Goal: Transaction & Acquisition: Purchase product/service

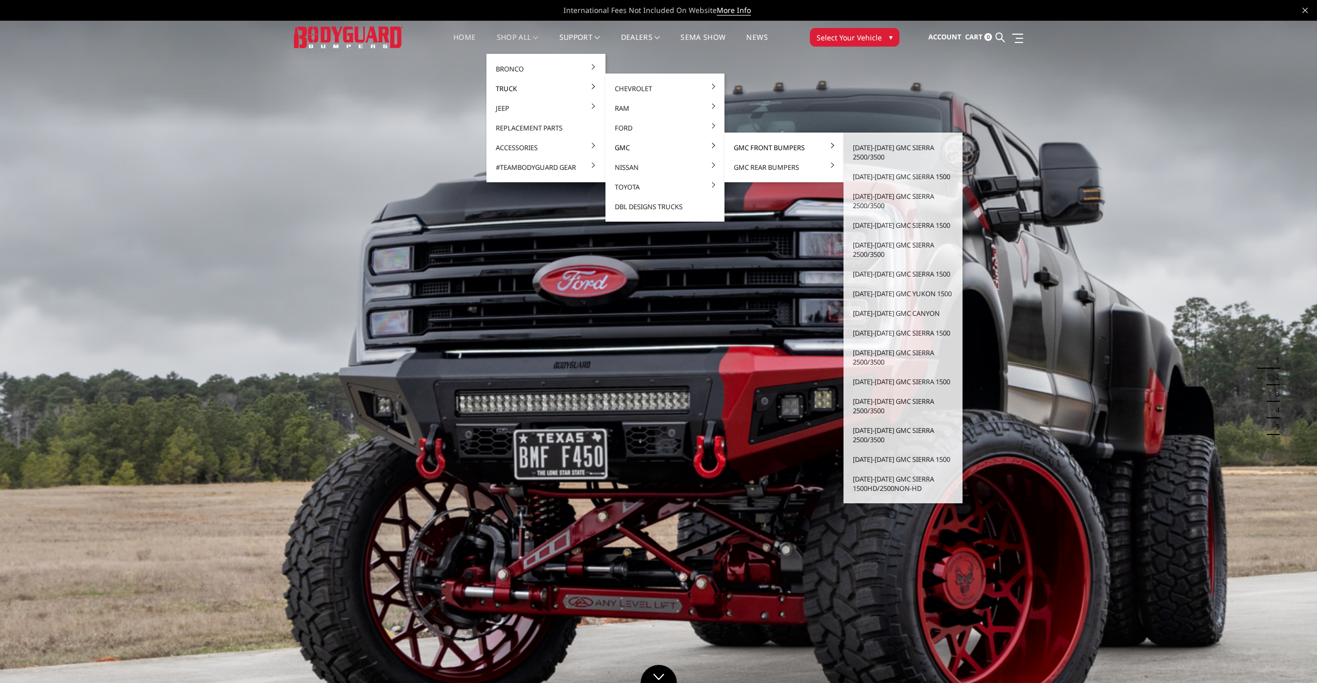
click at [764, 145] on link "GMC Front Bumpers" at bounding box center [784, 148] width 111 height 20
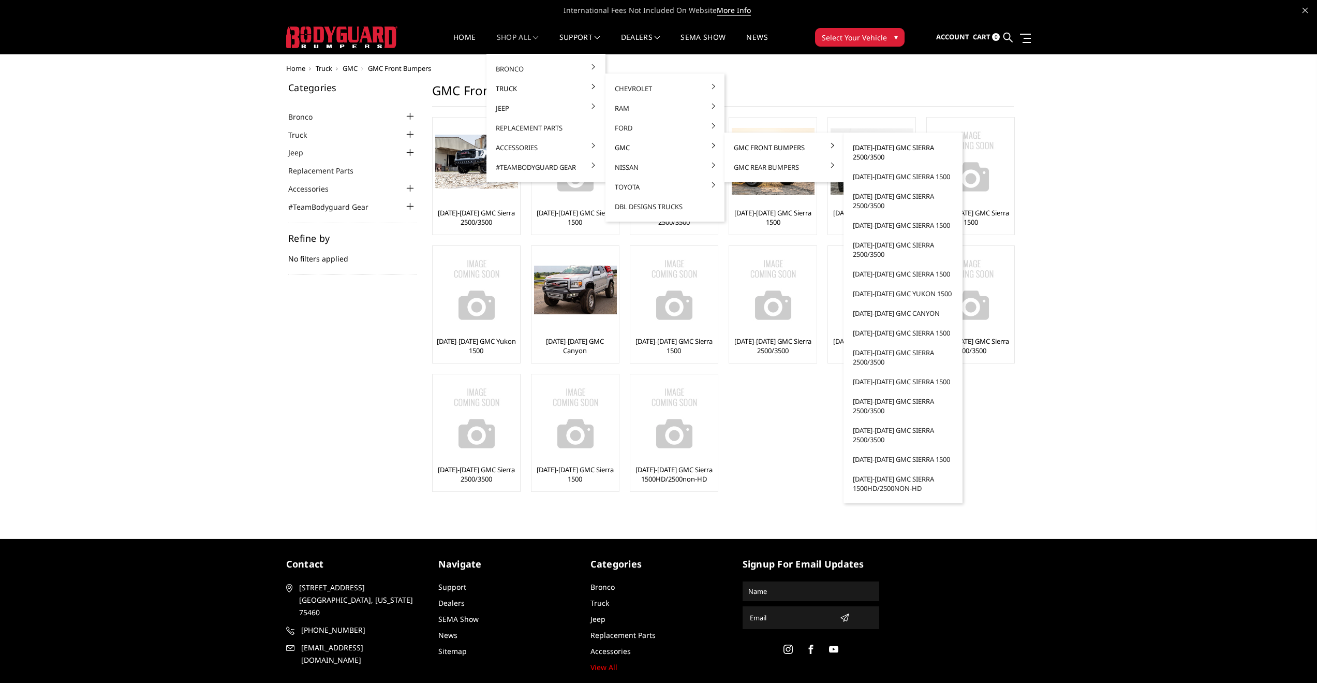
click at [873, 150] on link "[DATE]-[DATE] GMC Sierra 2500/3500" at bounding box center [903, 152] width 111 height 29
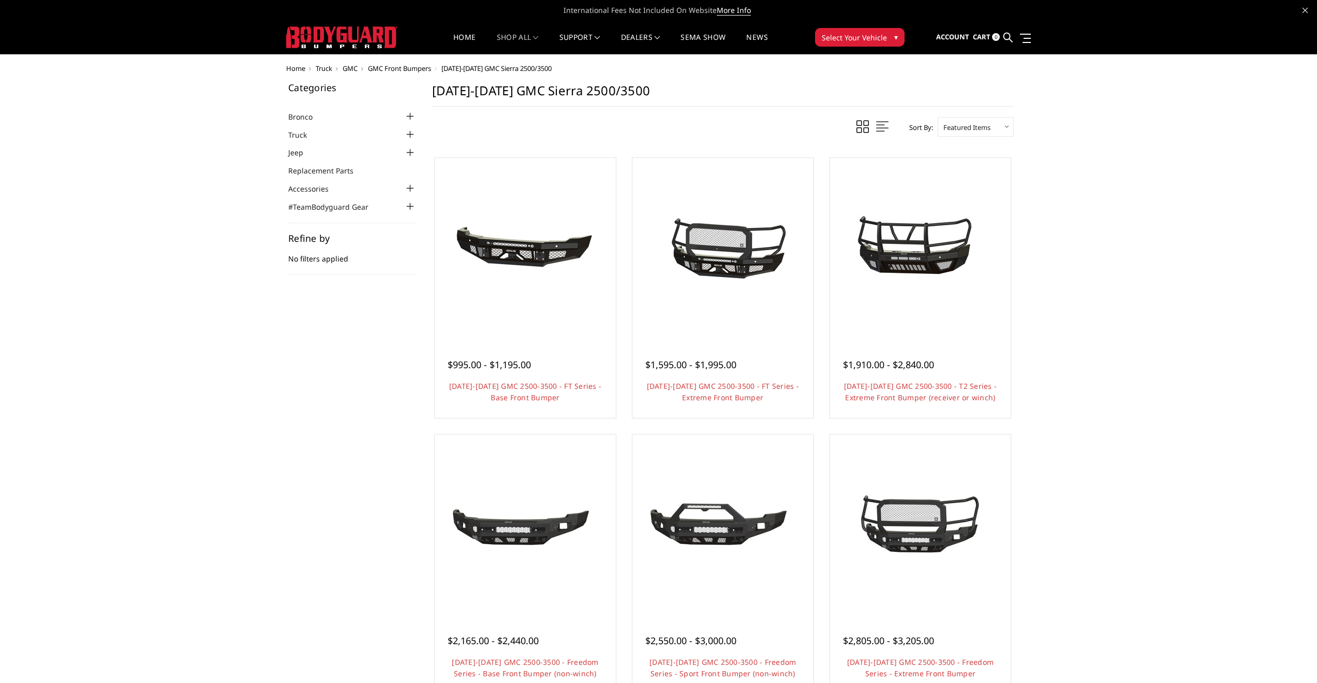
click at [1008, 124] on select "Featured Items Newest Items Best Selling A to Z Z to A By Review Price: Ascendi…" at bounding box center [976, 127] width 76 height 20
select select "pricedesc"
click at [938, 117] on select "Featured Items Newest Items Best Selling A to Z Z to A By Review Price: Ascendi…" at bounding box center [976, 127] width 76 height 20
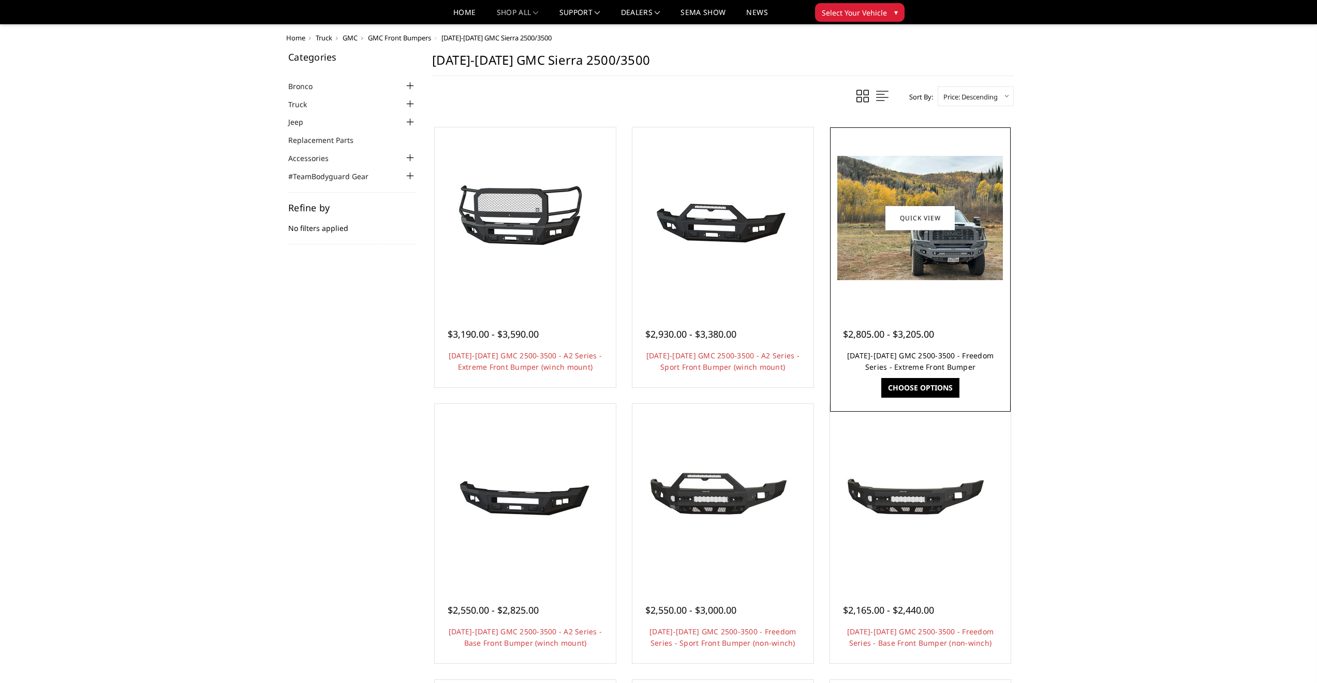
scroll to position [483, 0]
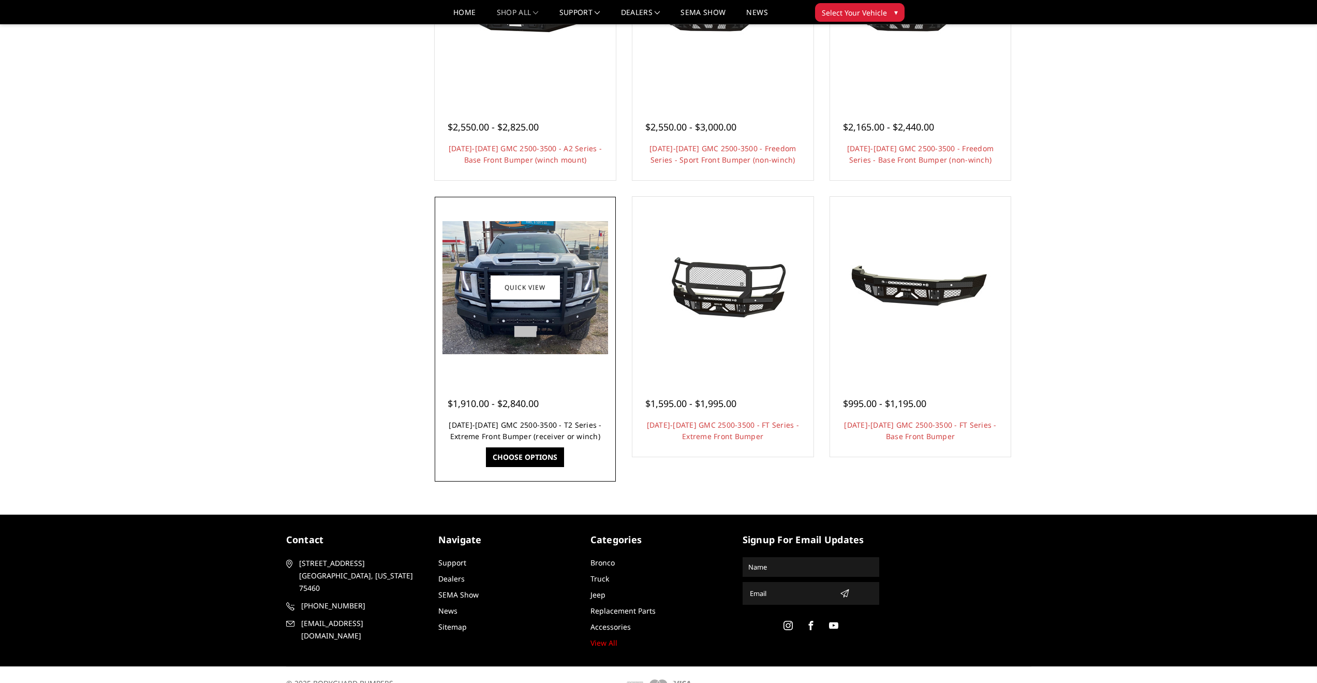
click at [529, 428] on link "[DATE]-[DATE] GMC 2500-3500 - T2 Series - Extreme Front Bumper (receiver or win…" at bounding box center [525, 430] width 153 height 21
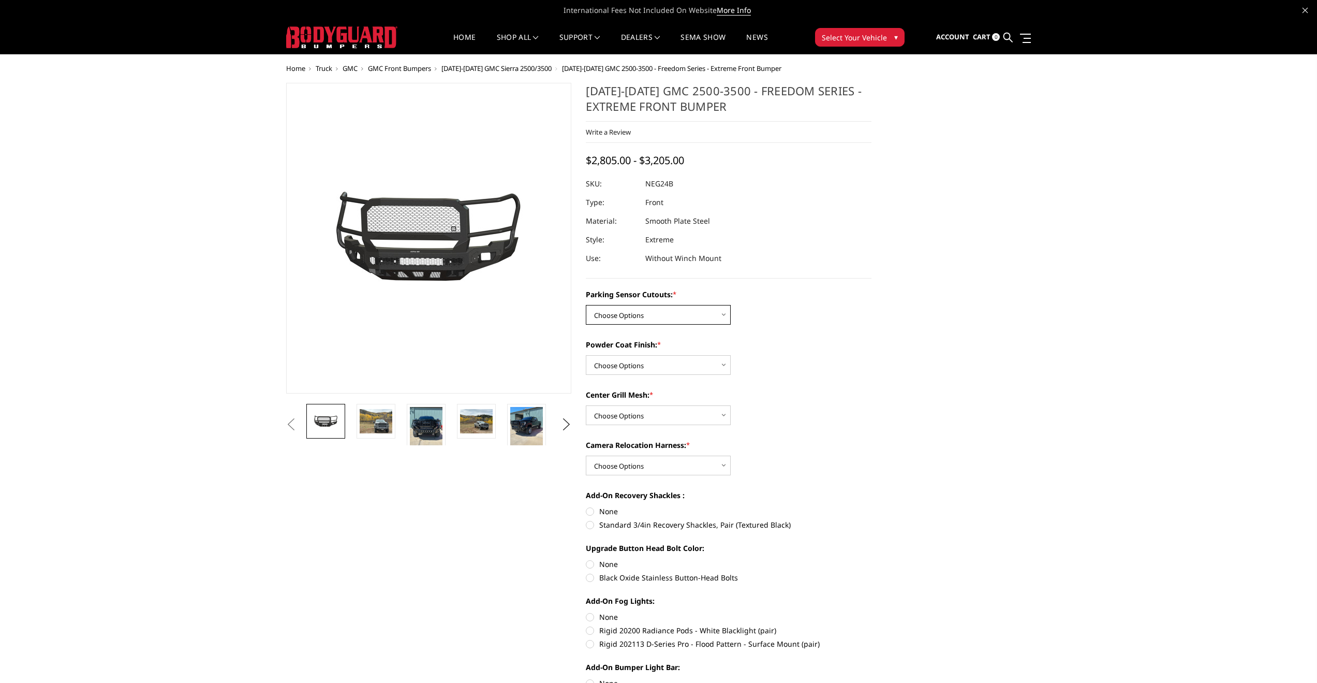
click at [687, 308] on select "Choose Options No - Without Parking Sensor Cutouts Yes - With Parking Sensor Cu…" at bounding box center [658, 315] width 145 height 20
select select "2874"
click at [586, 305] on select "Choose Options No - Without Parking Sensor Cutouts Yes - With Parking Sensor Cu…" at bounding box center [658, 315] width 145 height 20
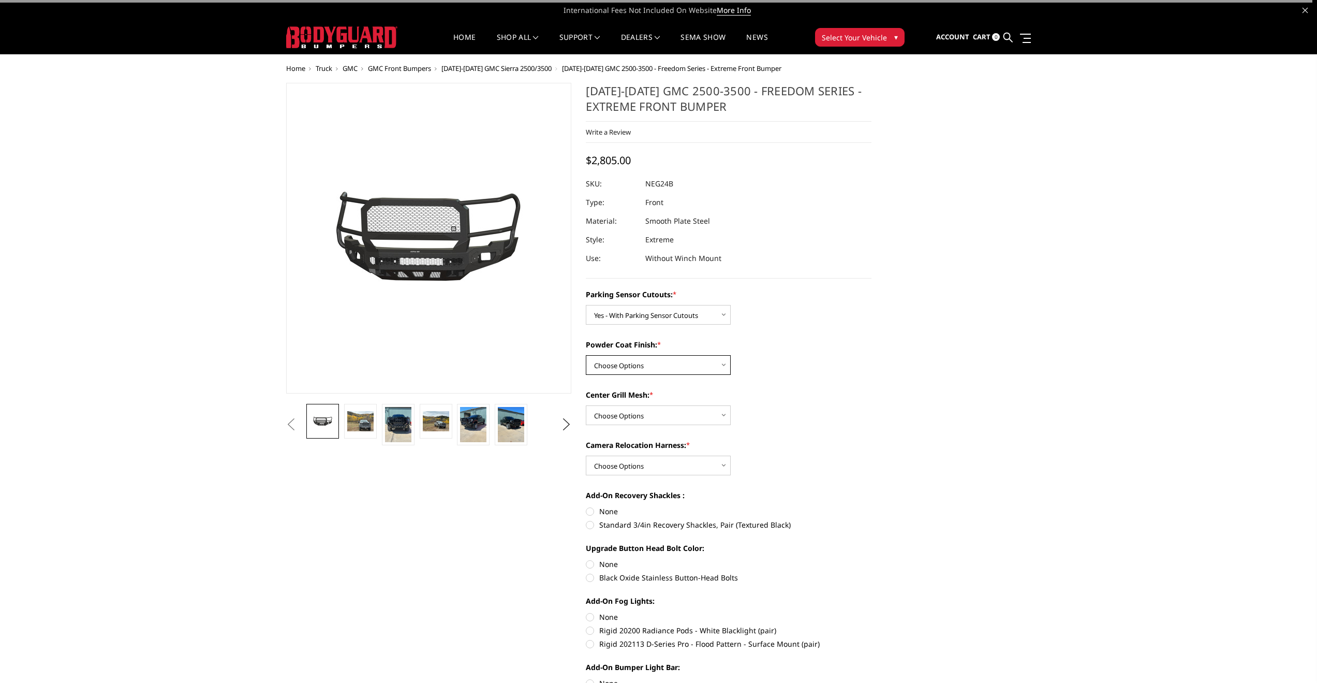
click at [652, 364] on select "Choose Options Bare Metal Texture Black Powder Coat" at bounding box center [658, 365] width 145 height 20
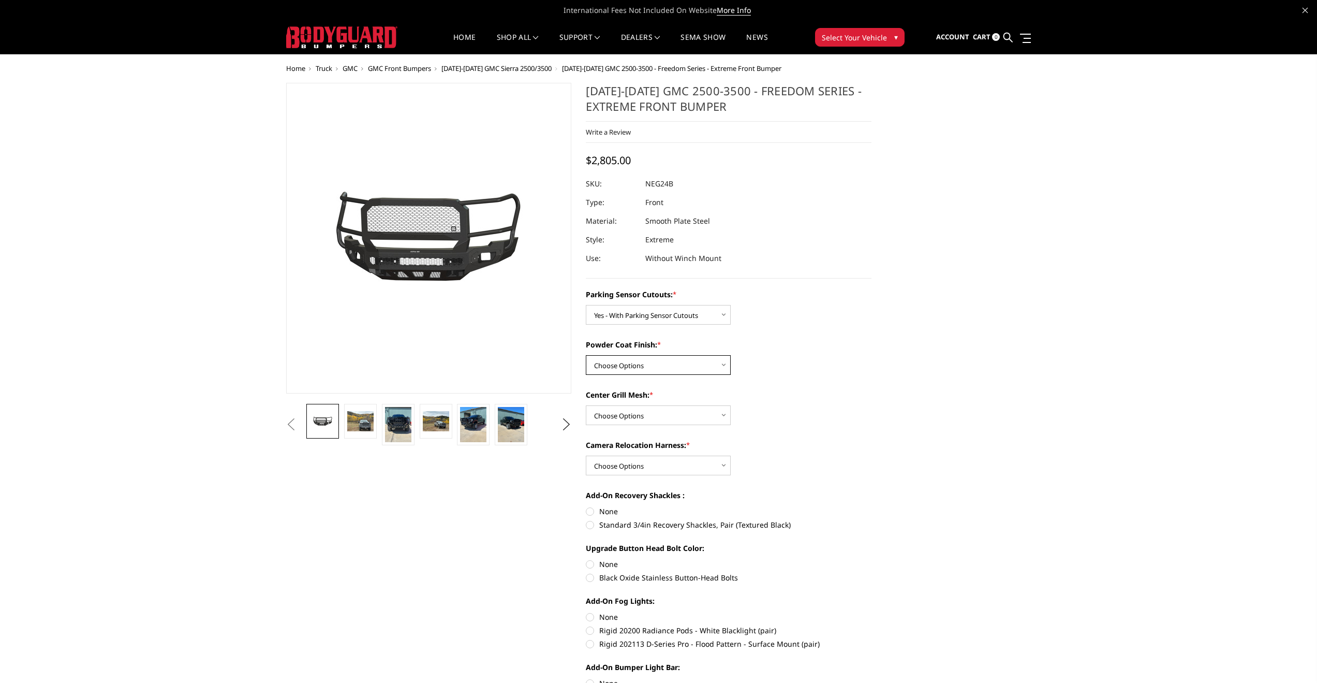
select select "2876"
click at [586, 355] on select "Choose Options Bare Metal Texture Black Powder Coat" at bounding box center [658, 365] width 145 height 20
drag, startPoint x: 669, startPoint y: 419, endPoint x: 669, endPoint y: 411, distance: 7.2
click at [669, 419] on select "Choose Options WITH Expanded Metal in Center Grill WITHOUT Expanded Metal in Ce…" at bounding box center [658, 415] width 145 height 20
select select "2877"
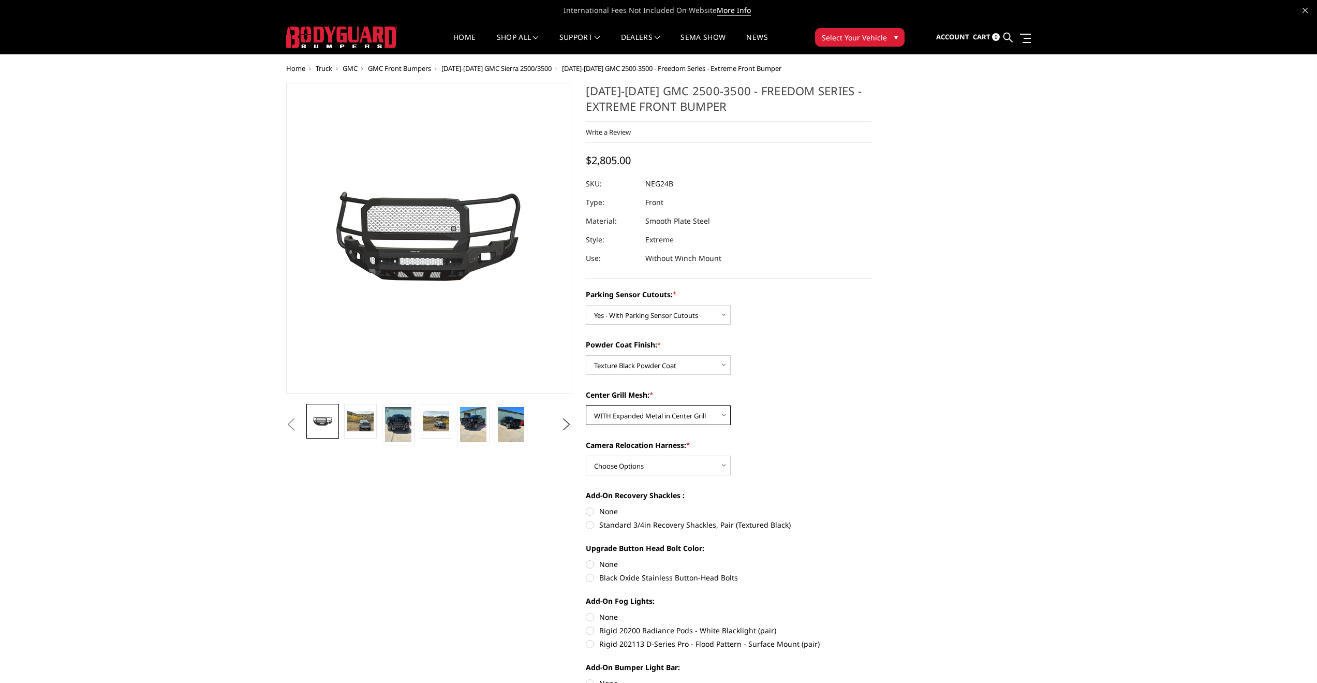
click at [586, 405] on select "Choose Options WITH Expanded Metal in Center Grill WITHOUT Expanded Metal in Ce…" at bounding box center [658, 415] width 145 height 20
click at [675, 465] on select "Choose Options WITH Camera Relocation Harness WITHOUT Camera Relocation Harness" at bounding box center [658, 465] width 145 height 20
select select "2879"
click at [586, 455] on select "Choose Options WITH Camera Relocation Harness WITHOUT Camera Relocation Harness" at bounding box center [658, 465] width 145 height 20
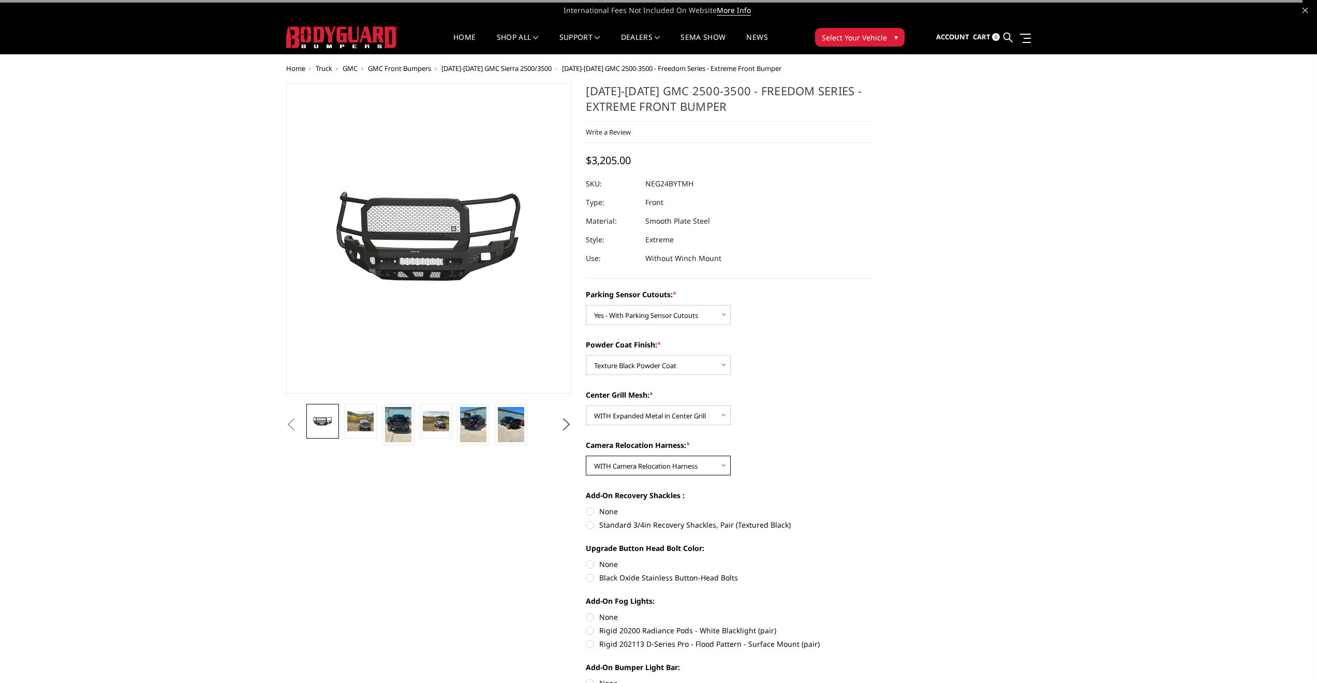
scroll to position [242, 0]
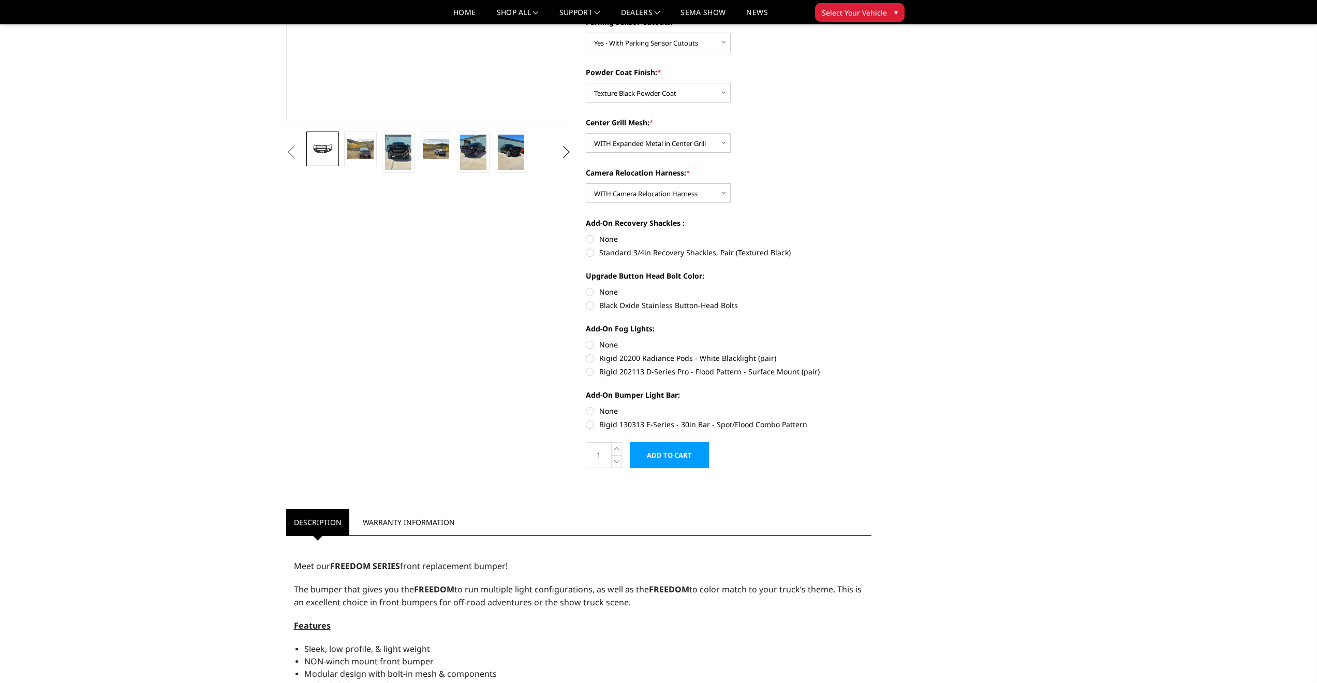
click at [685, 253] on label "Standard 3/4in Recovery Shackles, Pair (Textured Black)" at bounding box center [729, 252] width 286 height 11
click at [872, 234] on input "Standard 3/4in Recovery Shackles, Pair (Textured Black)" at bounding box center [872, 233] width 1 height 1
radio input "true"
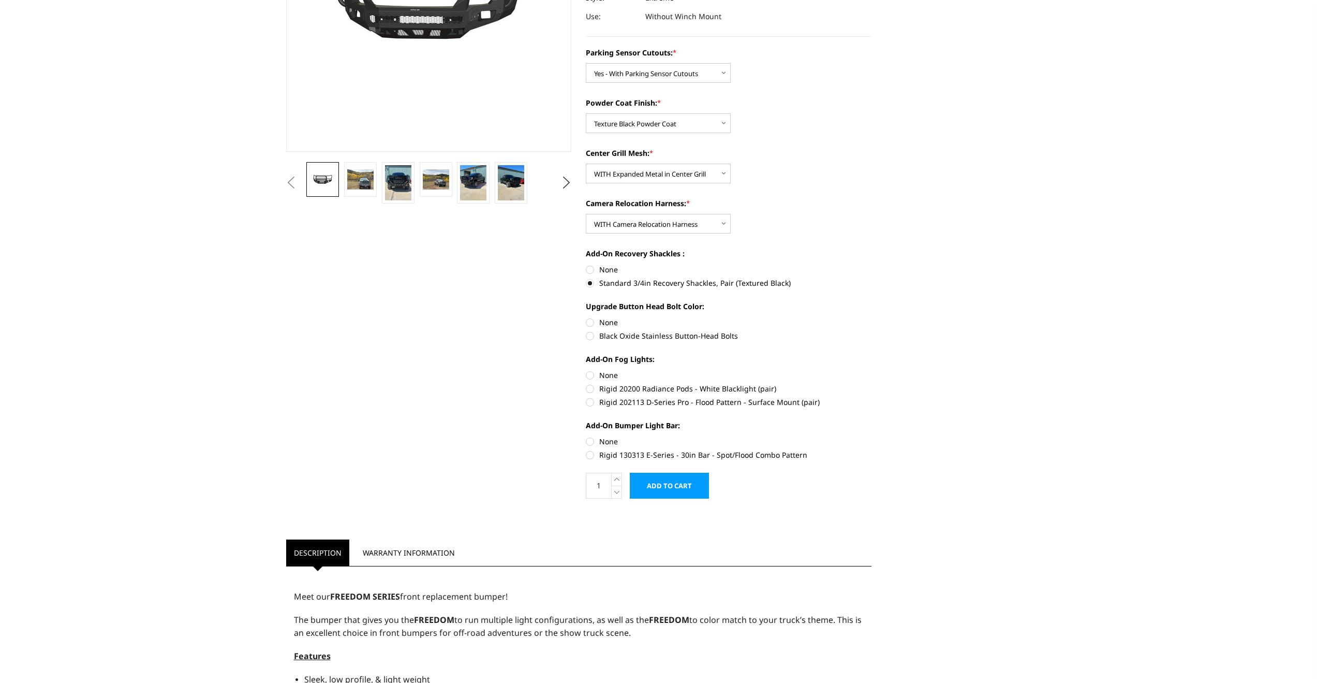
scroll to position [0, 0]
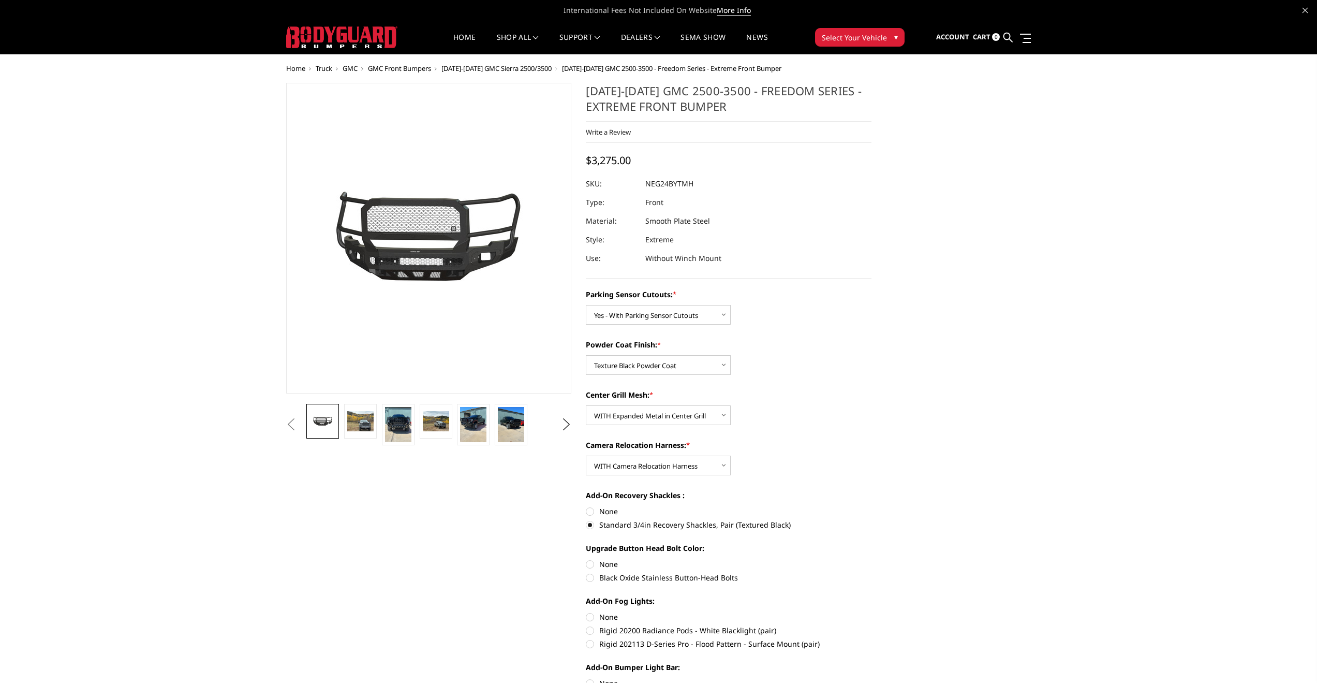
click at [653, 579] on label "Black Oxide Stainless Button-Head Bolts" at bounding box center [729, 577] width 286 height 11
click at [872, 559] on input "Black Oxide Stainless Button-Head Bolts" at bounding box center [872, 558] width 1 height 1
radio input "true"
click at [645, 629] on label "Rigid 20200 Radiance Pods - White Blacklight (pair)" at bounding box center [729, 630] width 286 height 11
click at [872, 612] on input "Rigid 20200 Radiance Pods - White Blacklight (pair)" at bounding box center [872, 611] width 1 height 1
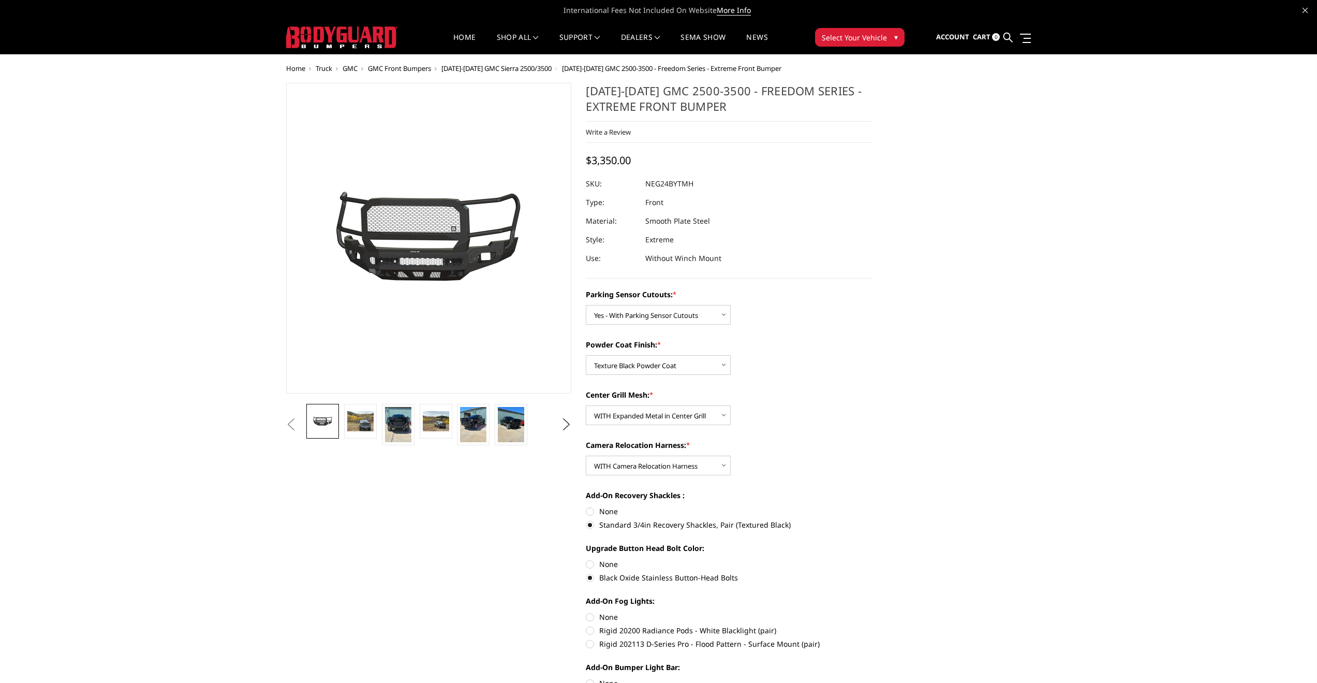
radio input "true"
click at [610, 614] on label "None" at bounding box center [729, 616] width 286 height 11
click at [586, 612] on input "None" at bounding box center [586, 611] width 1 height 1
radio input "true"
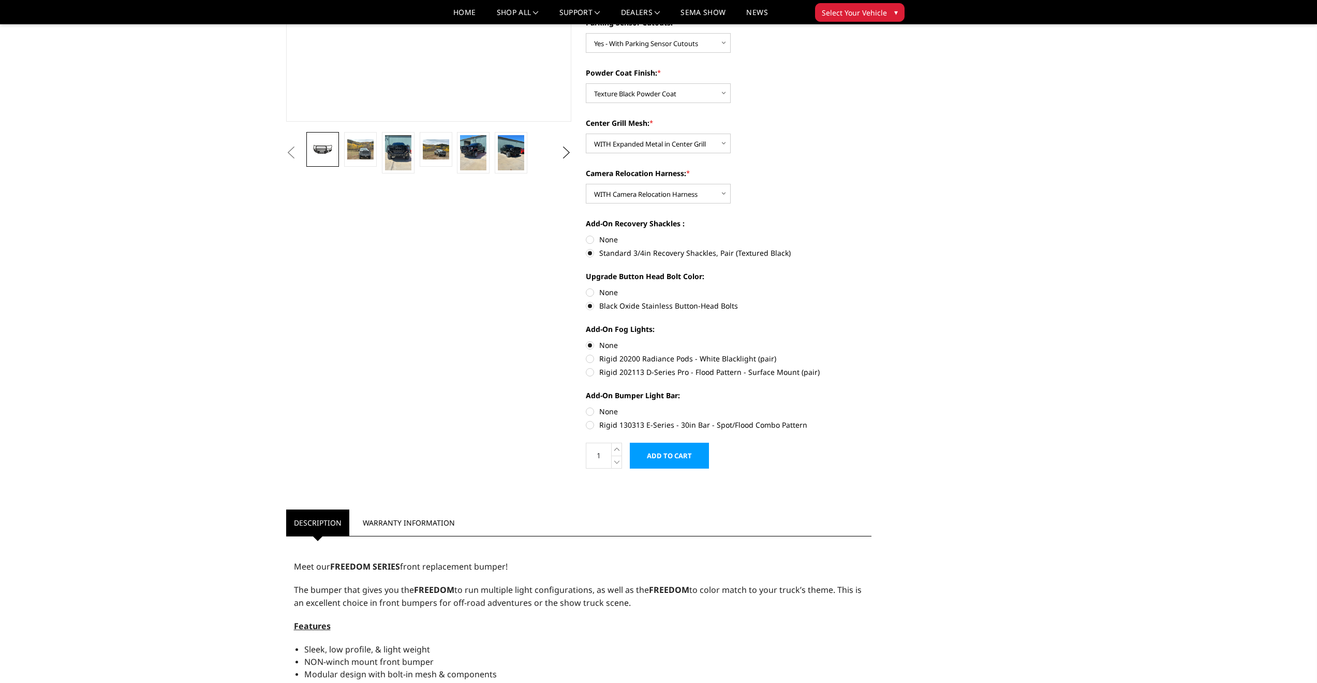
scroll to position [242, 0]
click at [737, 423] on label "Rigid 130313 E-Series - 30in Bar - Spot/Flood Combo Pattern" at bounding box center [729, 424] width 286 height 11
click at [872, 406] on input "Rigid 130313 E-Series - 30in Bar - Spot/Flood Combo Pattern" at bounding box center [872, 405] width 1 height 1
radio input "true"
click at [610, 413] on label "None" at bounding box center [729, 410] width 286 height 11
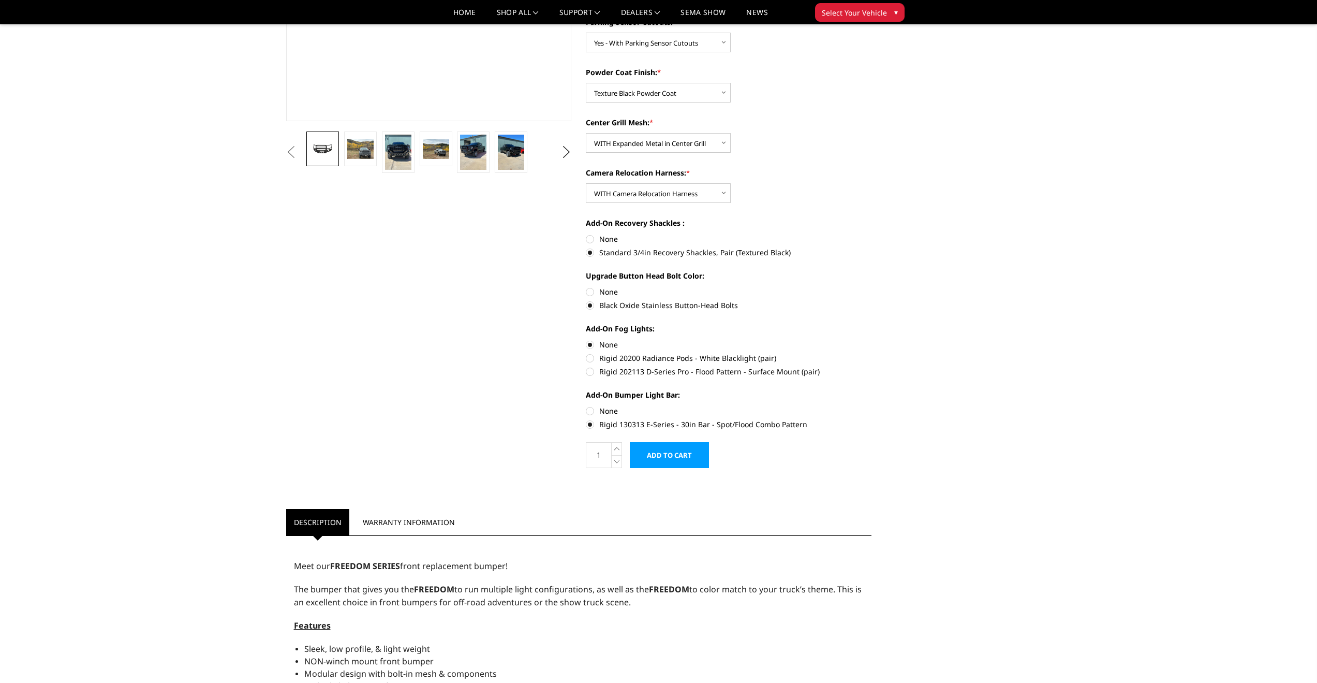
click at [586, 406] on input "None" at bounding box center [586, 405] width 1 height 1
radio input "true"
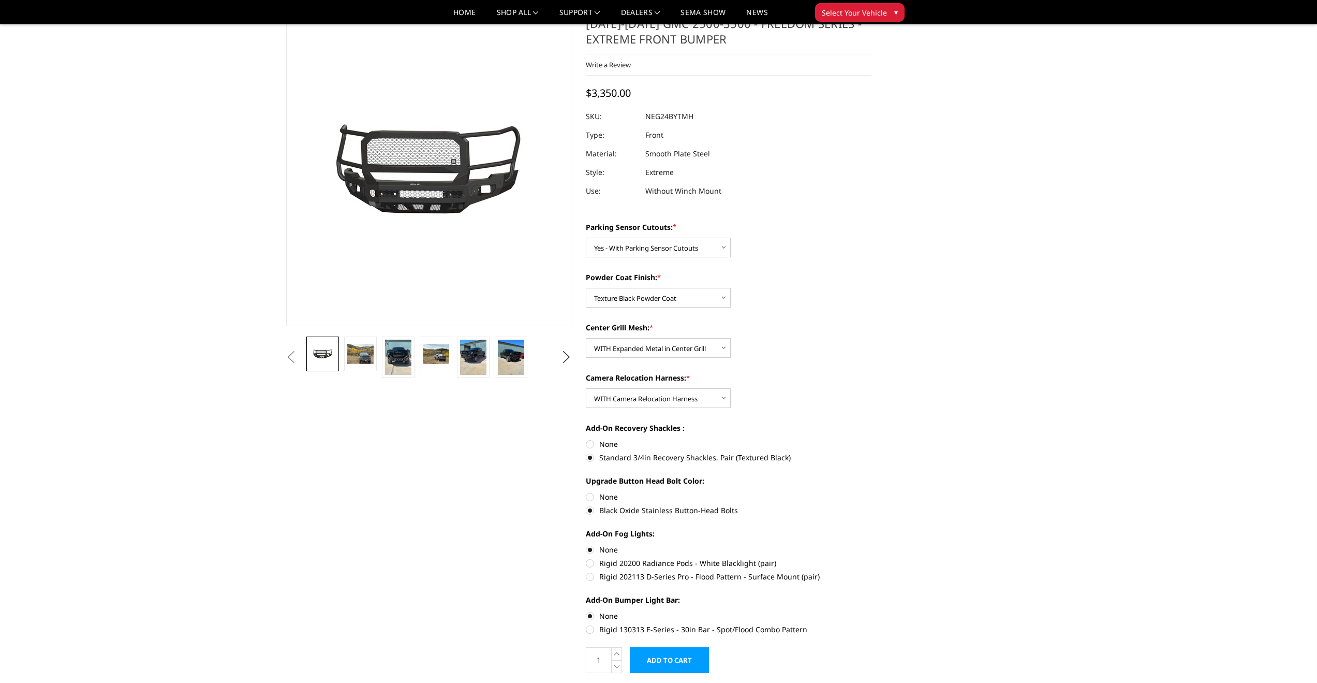
scroll to position [0, 0]
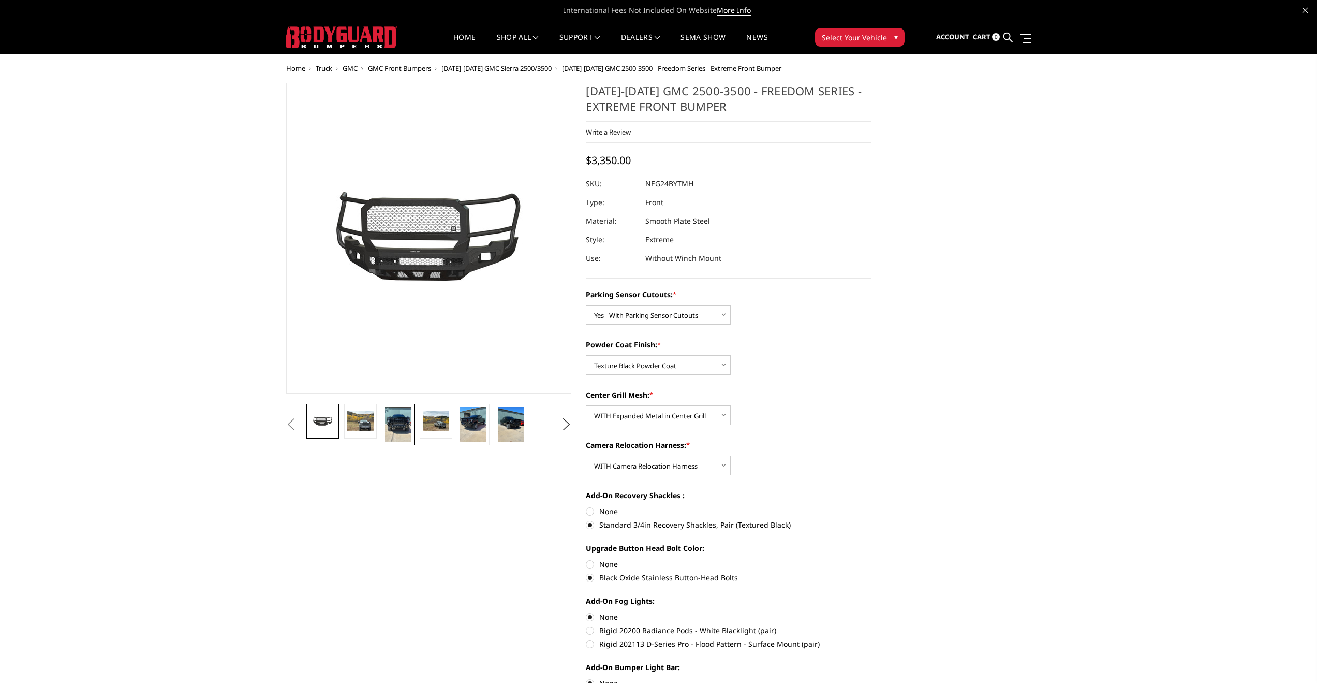
click at [401, 424] on img at bounding box center [398, 424] width 26 height 35
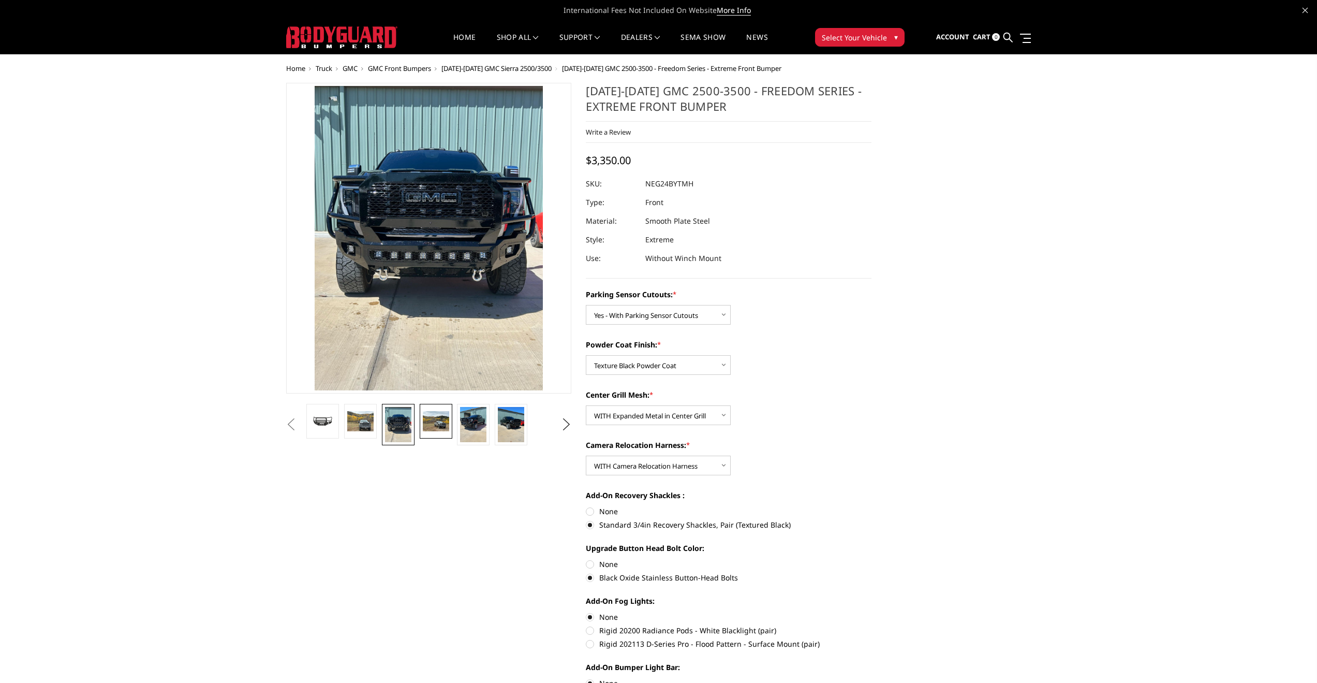
click at [432, 423] on img at bounding box center [436, 421] width 26 height 20
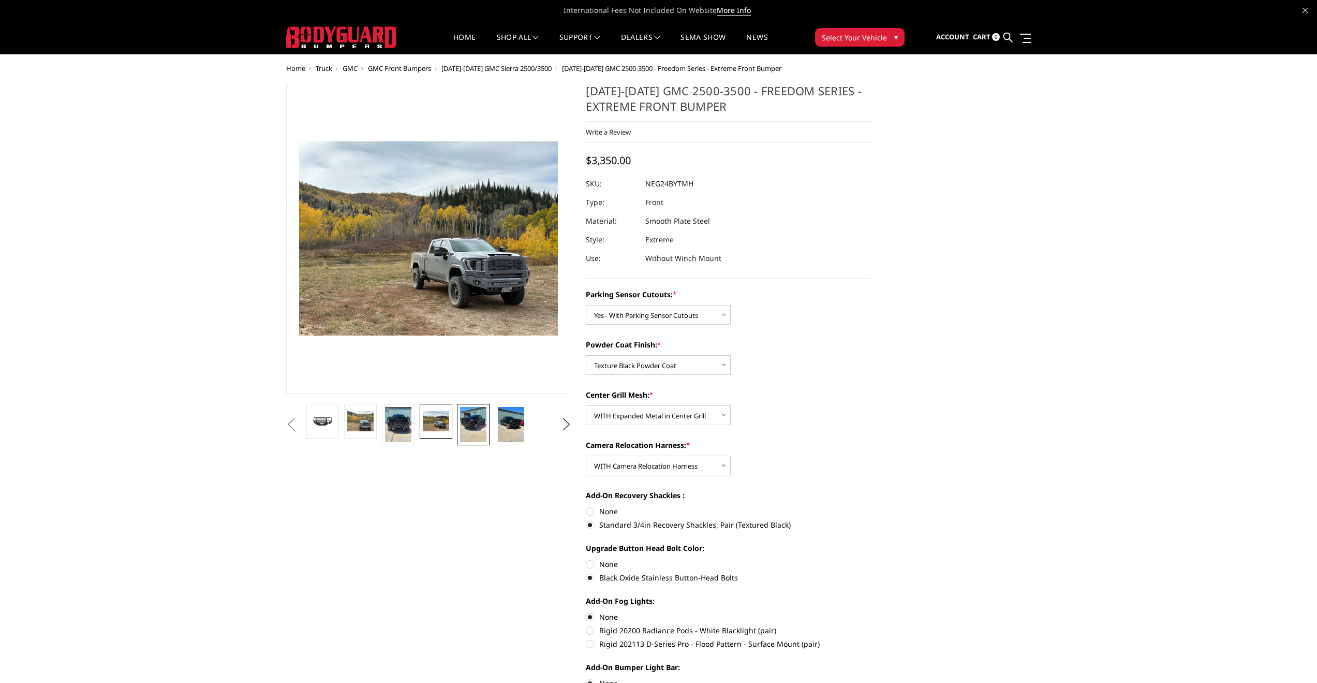
click at [460, 417] on img at bounding box center [473, 424] width 26 height 35
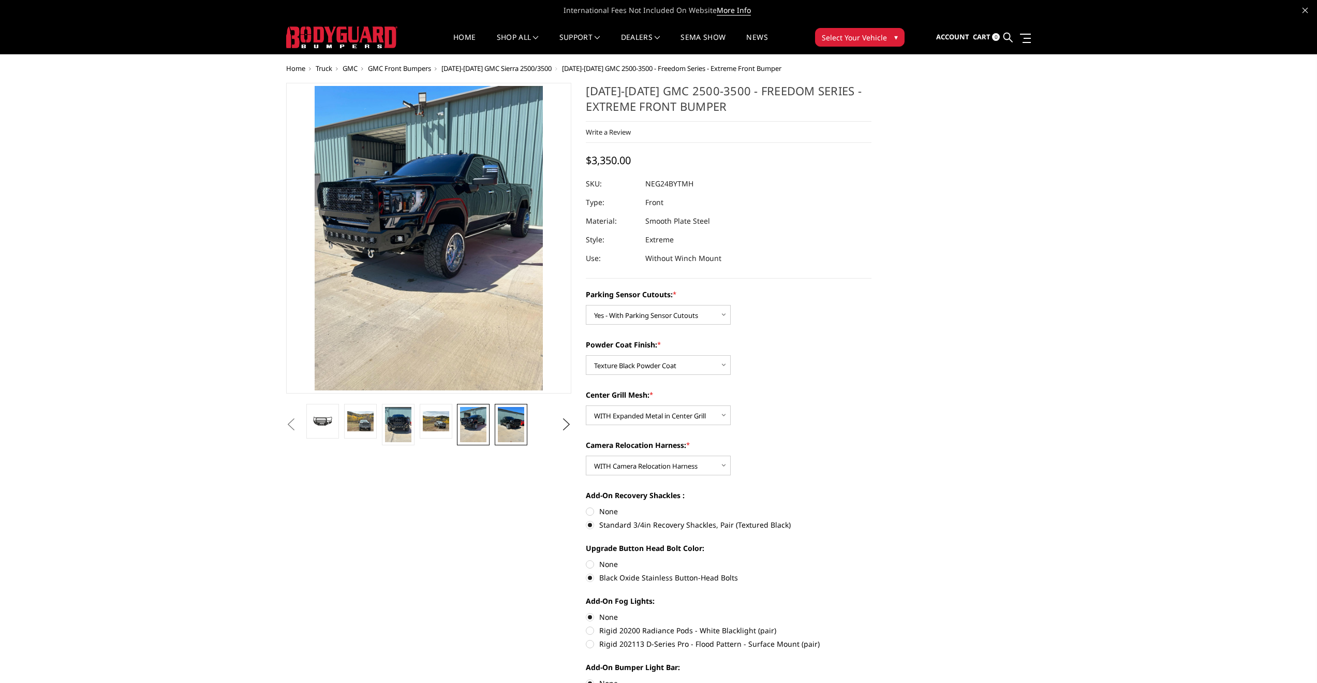
click at [506, 425] on img at bounding box center [511, 424] width 26 height 35
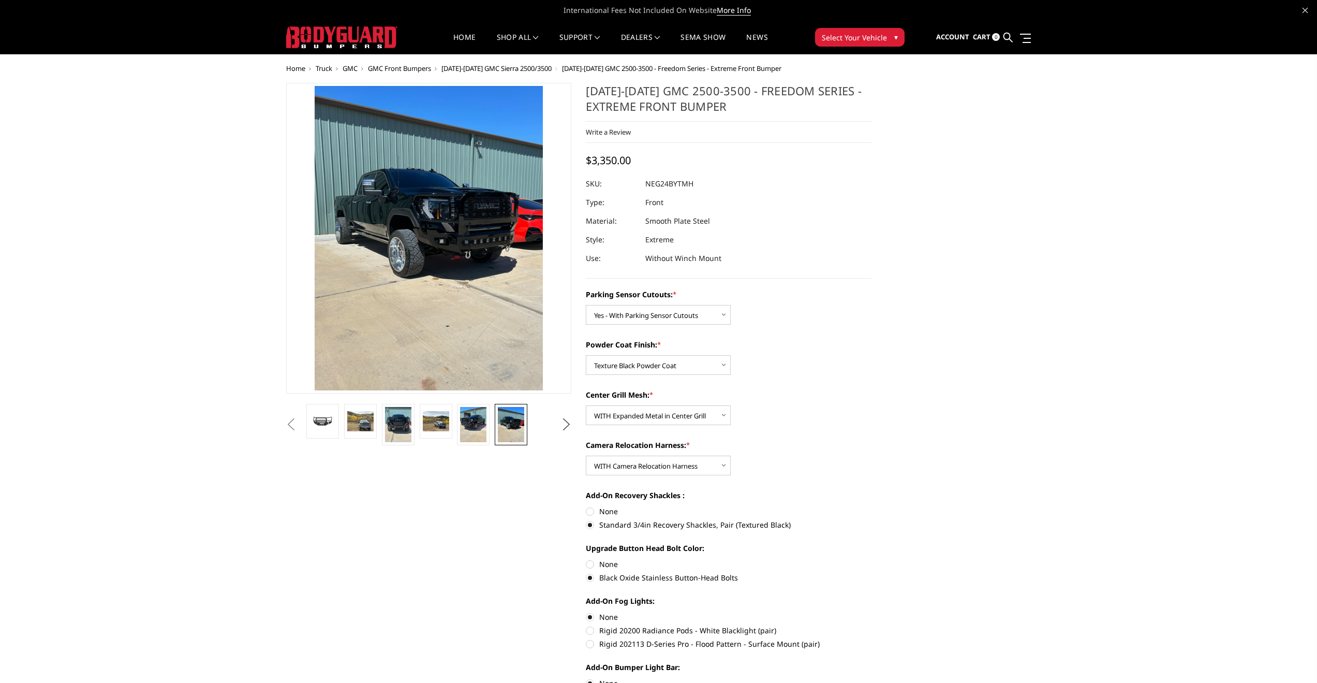
click at [564, 426] on button "Next" at bounding box center [566, 425] width 16 height 16
click at [527, 430] on img at bounding box center [526, 428] width 33 height 43
click at [570, 429] on button "Next" at bounding box center [566, 425] width 16 height 16
click at [564, 425] on button "Next" at bounding box center [566, 425] width 16 height 16
click at [480, 425] on img at bounding box center [476, 428] width 33 height 43
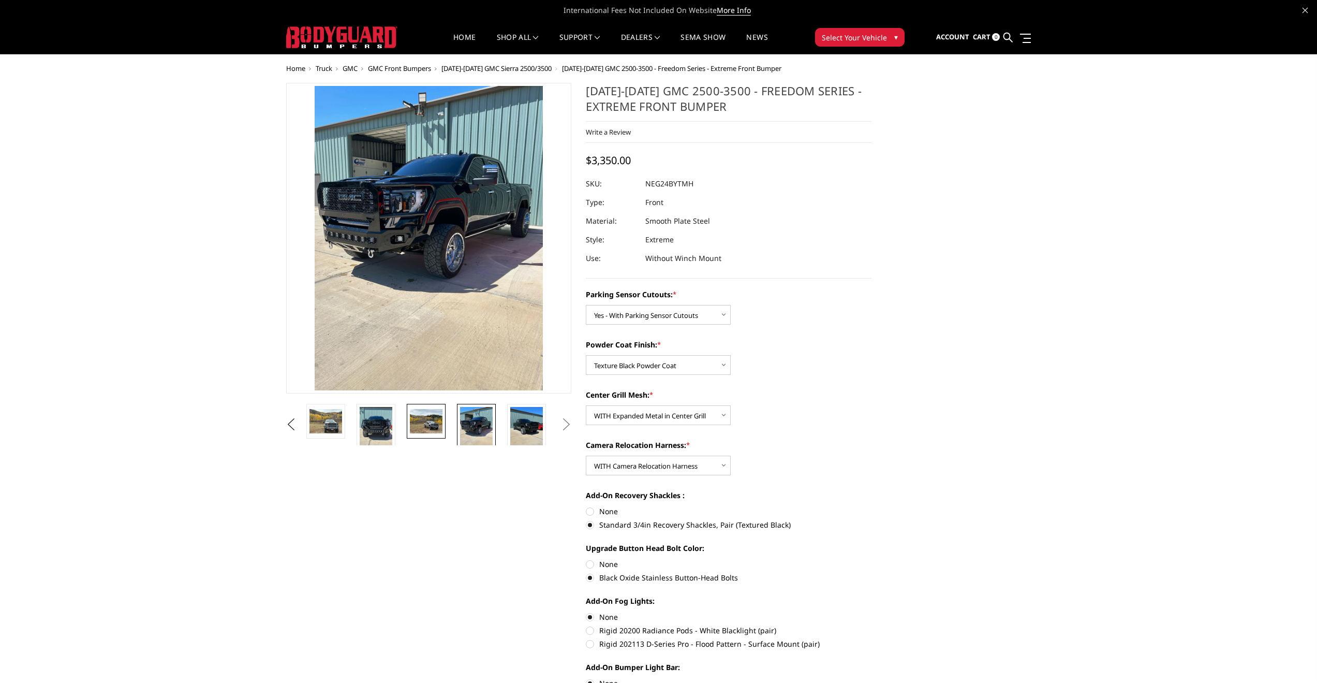
click at [430, 411] on img at bounding box center [426, 421] width 33 height 24
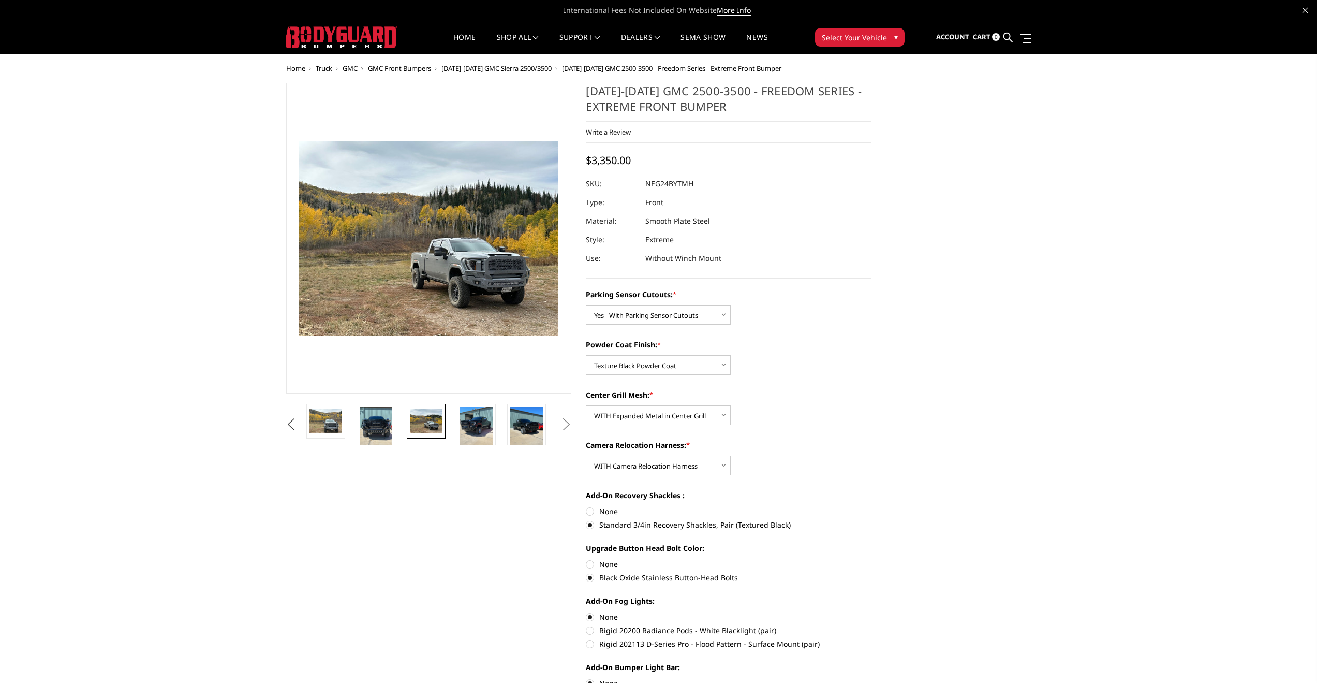
click at [299, 424] on button "Previous" at bounding box center [292, 425] width 16 height 16
click at [322, 415] on img at bounding box center [326, 421] width 33 height 15
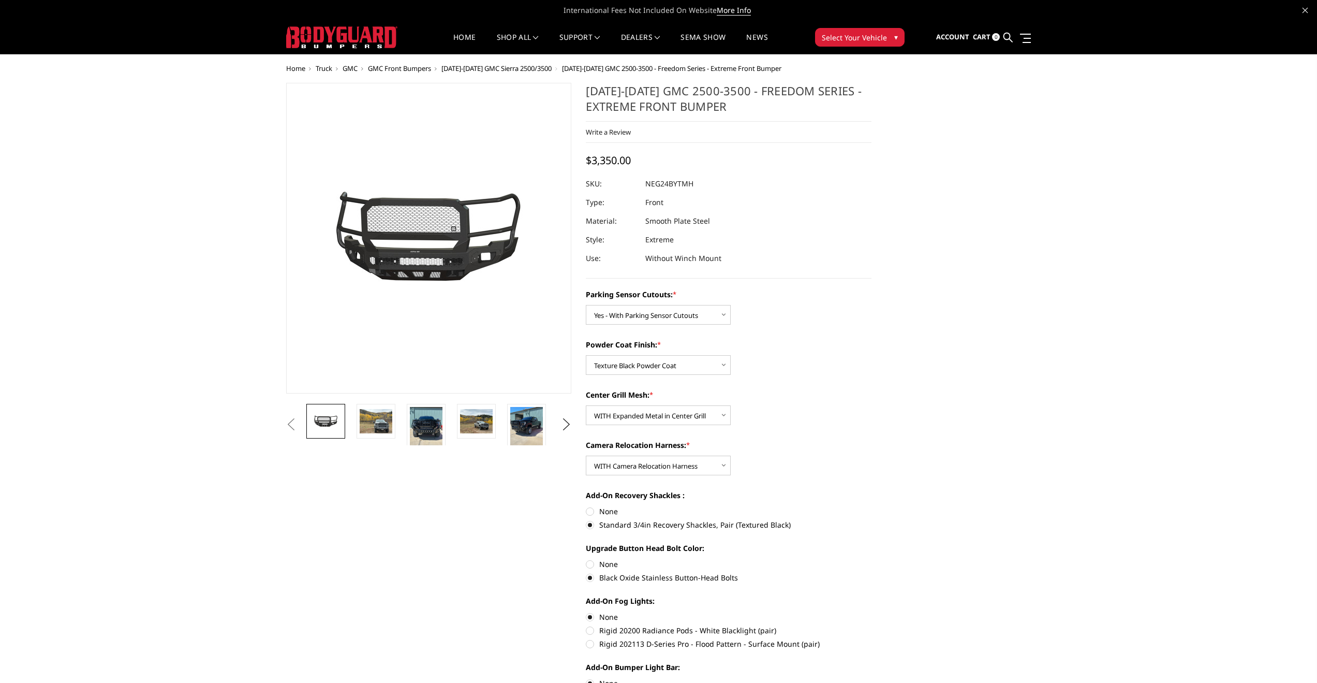
click at [593, 644] on label "Rigid 202113 D-Series Pro - Flood Pattern - Surface Mount (pair)" at bounding box center [729, 643] width 286 height 11
click at [872, 625] on input "Rigid 202113 D-Series Pro - Flood Pattern - Surface Mount (pair)" at bounding box center [872, 625] width 1 height 1
radio input "true"
click at [591, 618] on label "None" at bounding box center [729, 616] width 286 height 11
click at [586, 612] on input "None" at bounding box center [586, 611] width 1 height 1
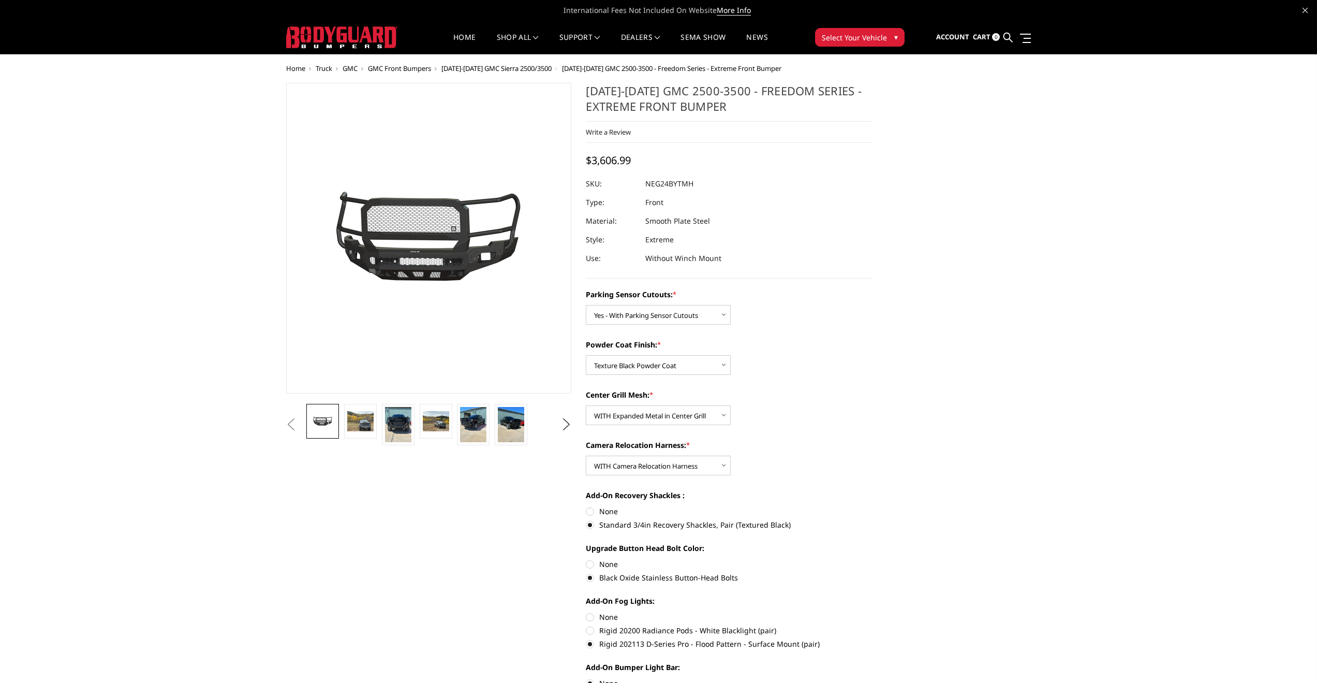
radio input "true"
click at [592, 629] on label "Rigid 20200 Radiance Pods - White Blacklight (pair)" at bounding box center [729, 630] width 286 height 11
click at [872, 612] on input "Rigid 20200 Radiance Pods - White Blacklight (pair)" at bounding box center [872, 611] width 1 height 1
radio input "true"
click at [583, 617] on section "2024-2025 GMC 2500-3500 - Freedom Series - Extreme Front Bumper Write a Review …" at bounding box center [729, 417] width 300 height 668
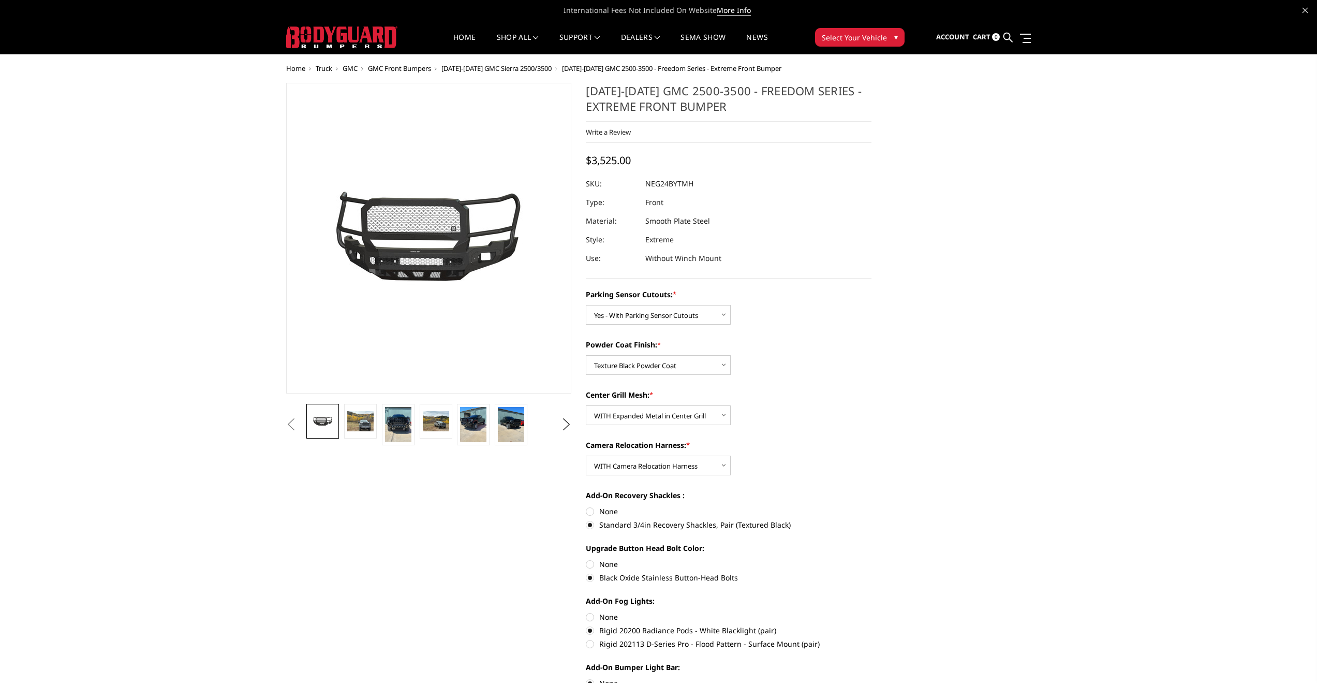
click at [588, 618] on label "None" at bounding box center [729, 616] width 286 height 11
click at [586, 612] on input "None" at bounding box center [586, 611] width 1 height 1
radio input "true"
click at [392, 425] on img at bounding box center [398, 424] width 26 height 35
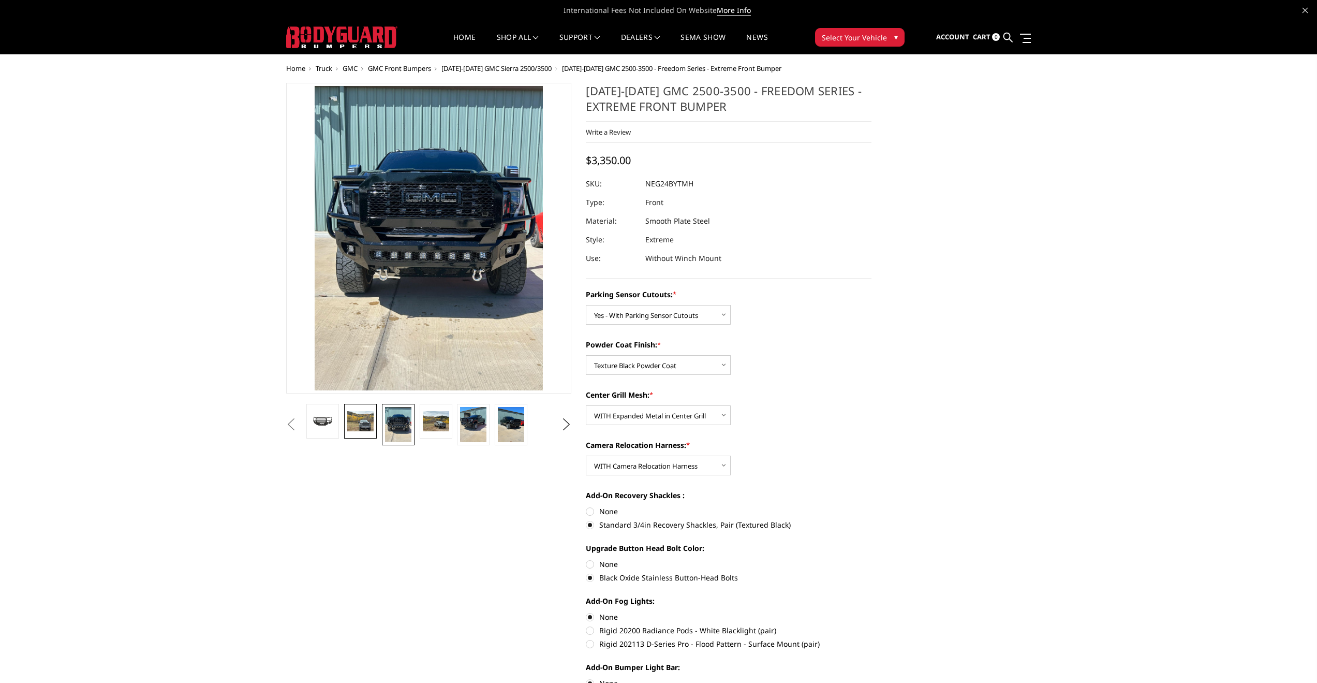
click at [365, 419] on img at bounding box center [360, 421] width 26 height 20
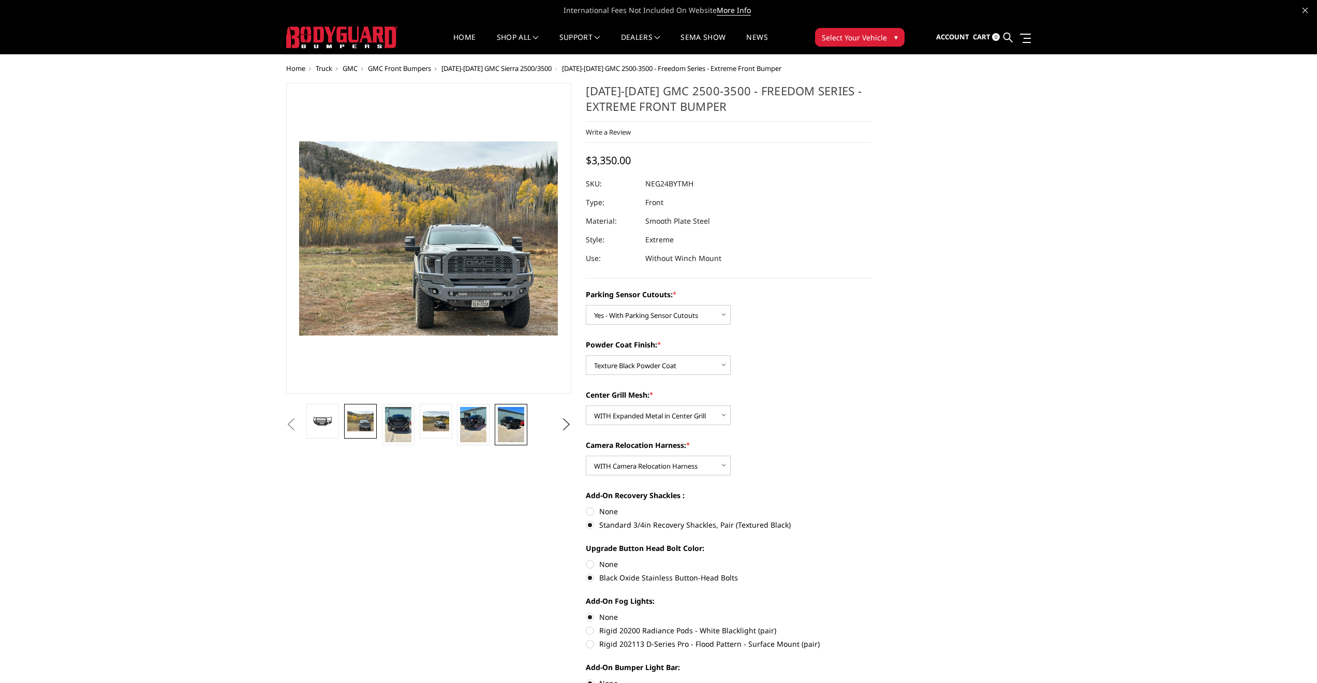
click at [513, 426] on img at bounding box center [511, 424] width 26 height 35
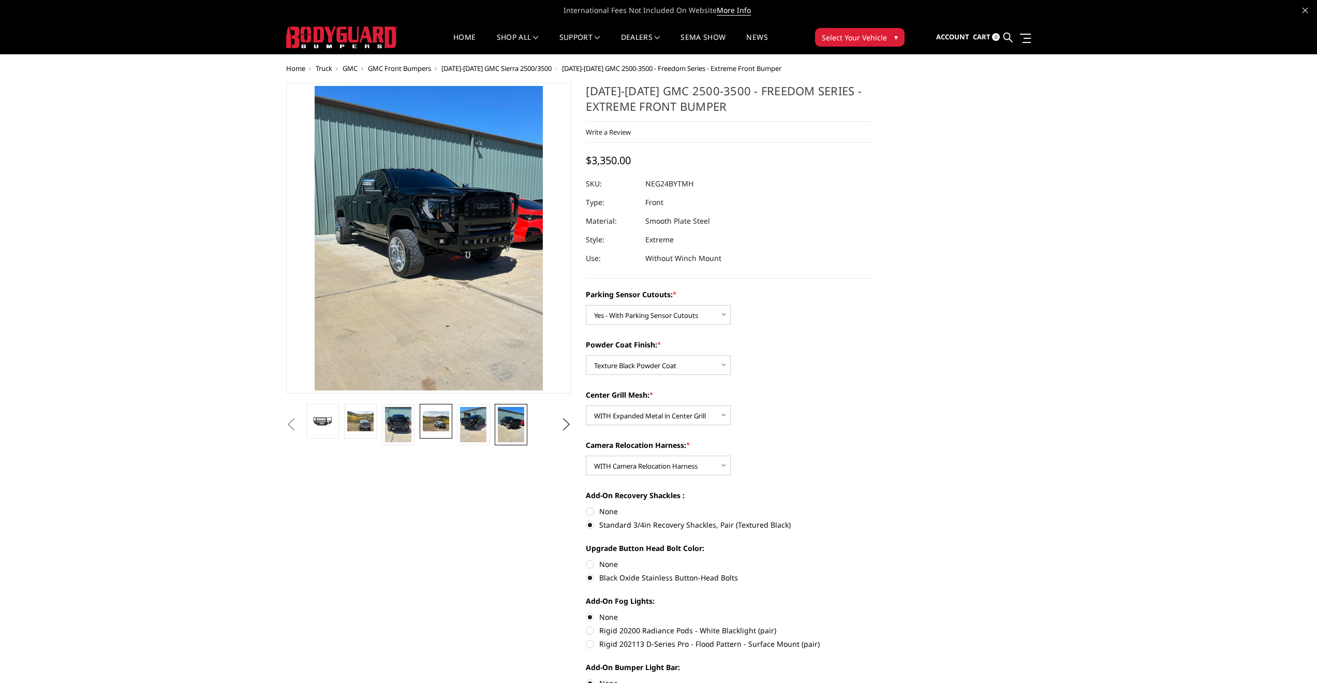
click at [437, 424] on img at bounding box center [436, 421] width 26 height 20
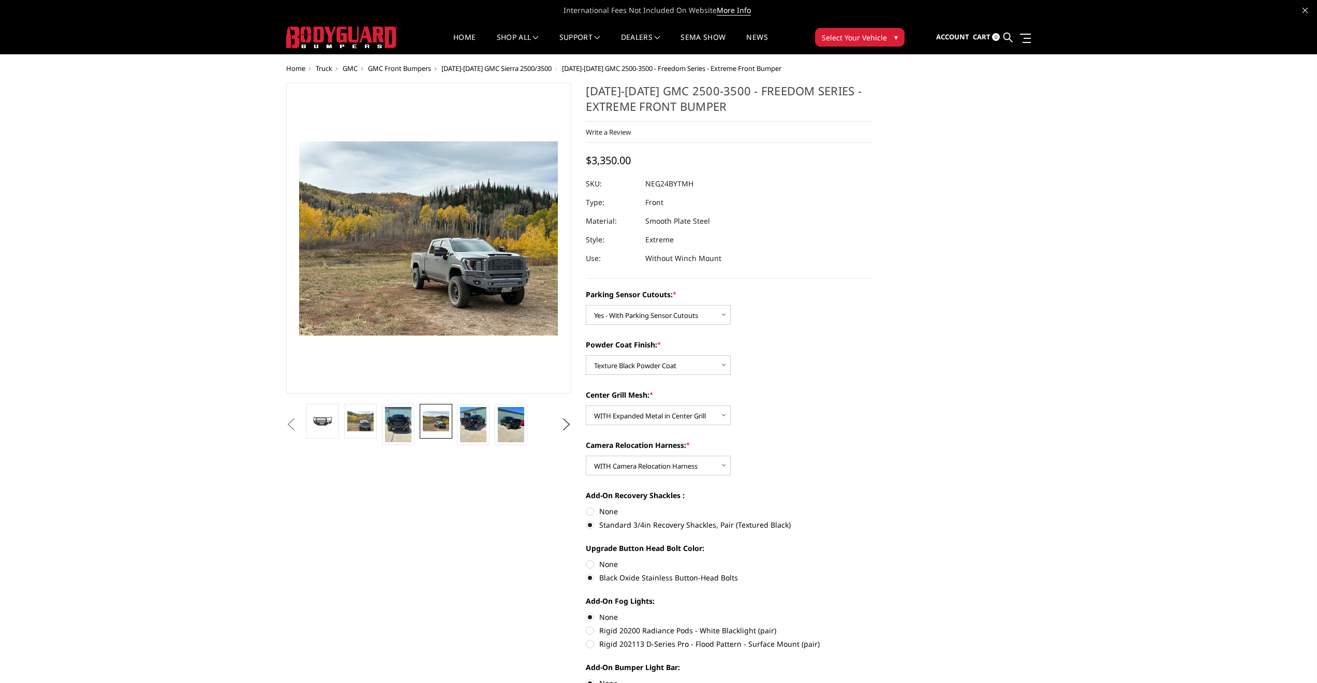
scroll to position [242, 0]
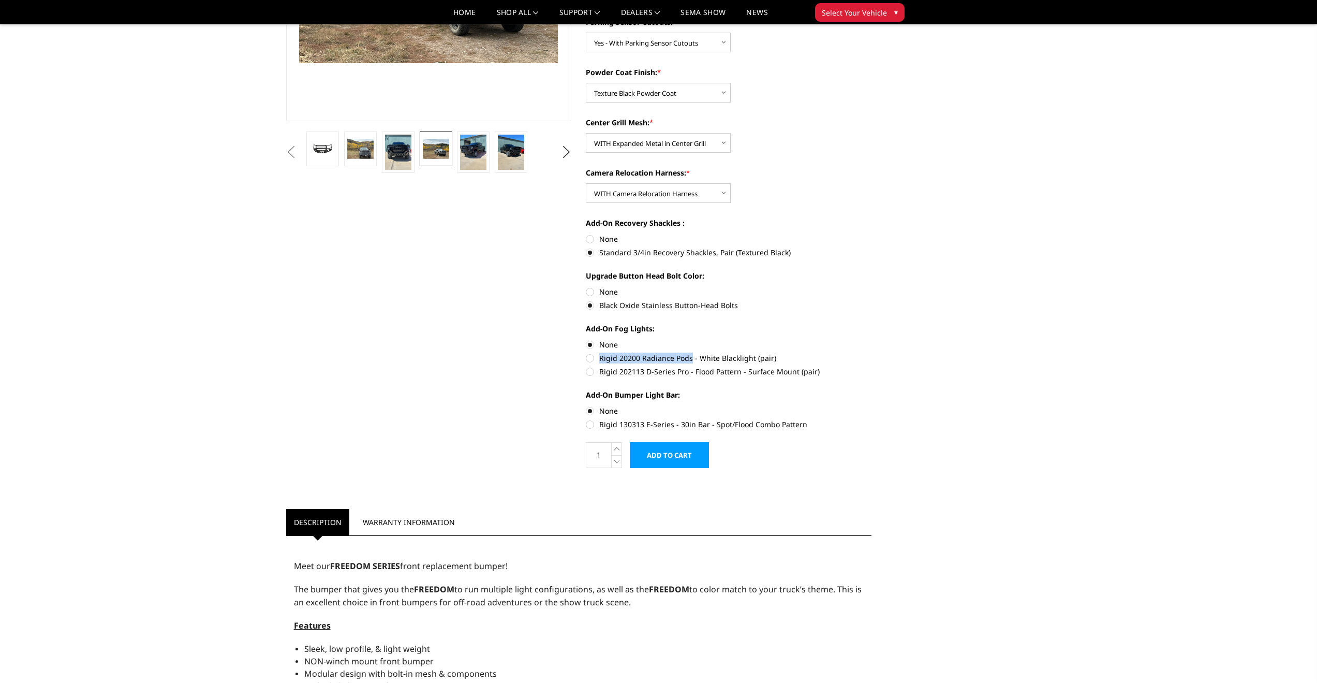
drag, startPoint x: 598, startPoint y: 356, endPoint x: 690, endPoint y: 360, distance: 92.2
click at [690, 360] on label "Rigid 20200 Radiance Pods - White Blacklight (pair)" at bounding box center [729, 357] width 286 height 11
copy label "Rigid 20200 Radiance Pods"
drag, startPoint x: 602, startPoint y: 371, endPoint x: 627, endPoint y: 372, distance: 24.8
click at [627, 372] on label "Rigid 202113 D-Series Pro - Flood Pattern - Surface Mount (pair)" at bounding box center [729, 371] width 286 height 11
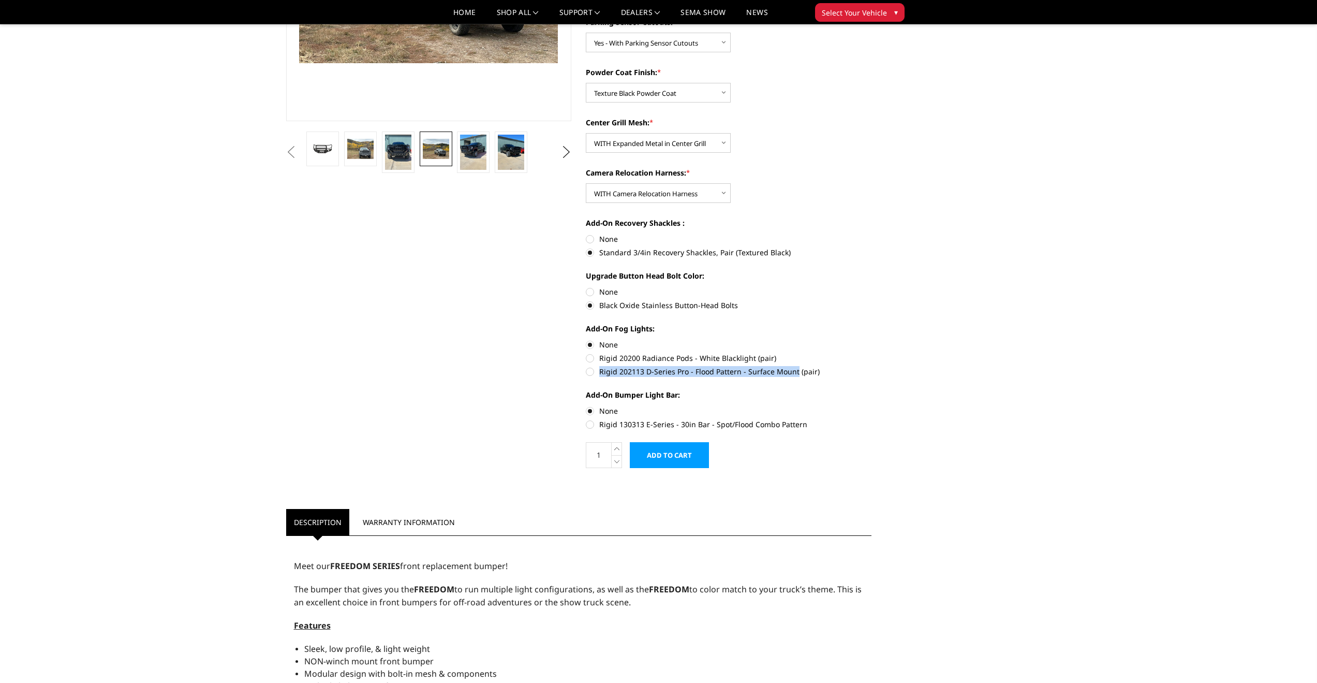
drag, startPoint x: 601, startPoint y: 372, endPoint x: 794, endPoint y: 374, distance: 193.1
click at [794, 374] on label "Rigid 202113 D-Series Pro - Flood Pattern - Surface Mount (pair)" at bounding box center [729, 371] width 286 height 11
copy label "Rigid 202113 D-Series Pro - Flood Pattern - Surface Mount"
click at [591, 371] on label "Rigid 202113 D-Series Pro - Flood Pattern - Surface Mount (pair)" at bounding box center [729, 371] width 286 height 11
click at [872, 353] on input "Rigid 202113 D-Series Pro - Flood Pattern - Surface Mount (pair)" at bounding box center [872, 352] width 1 height 1
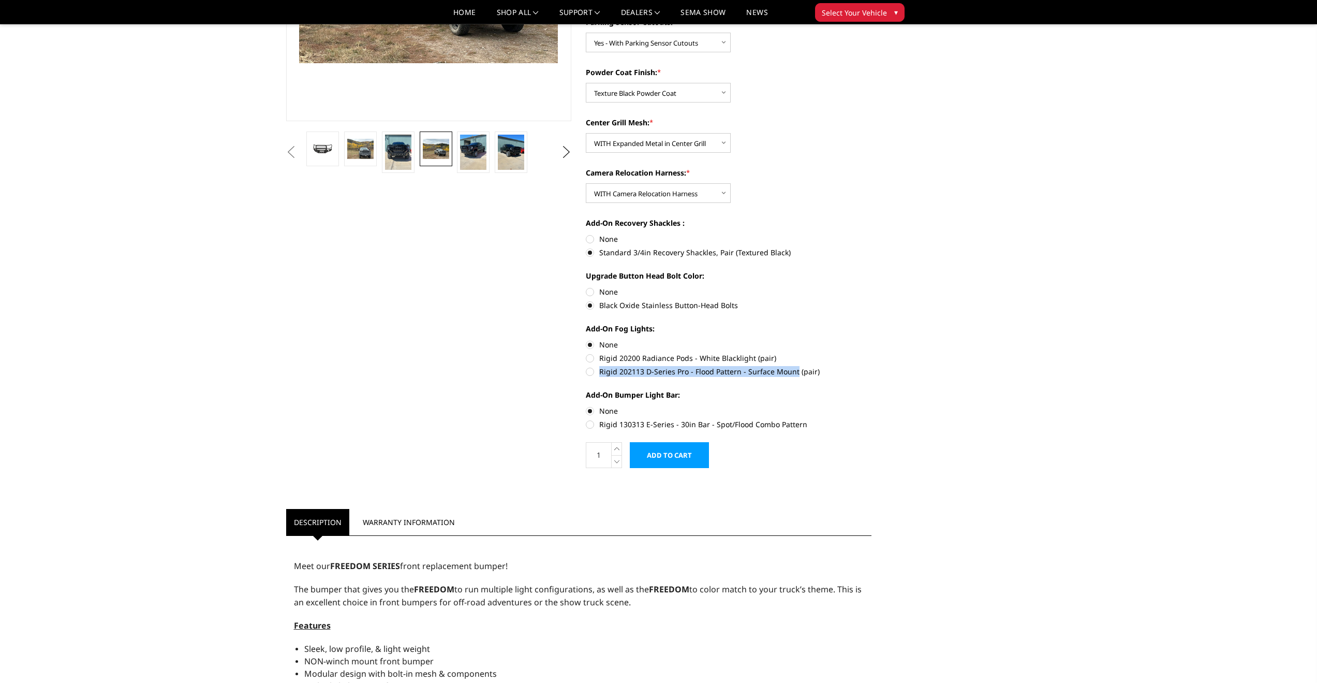
radio input "true"
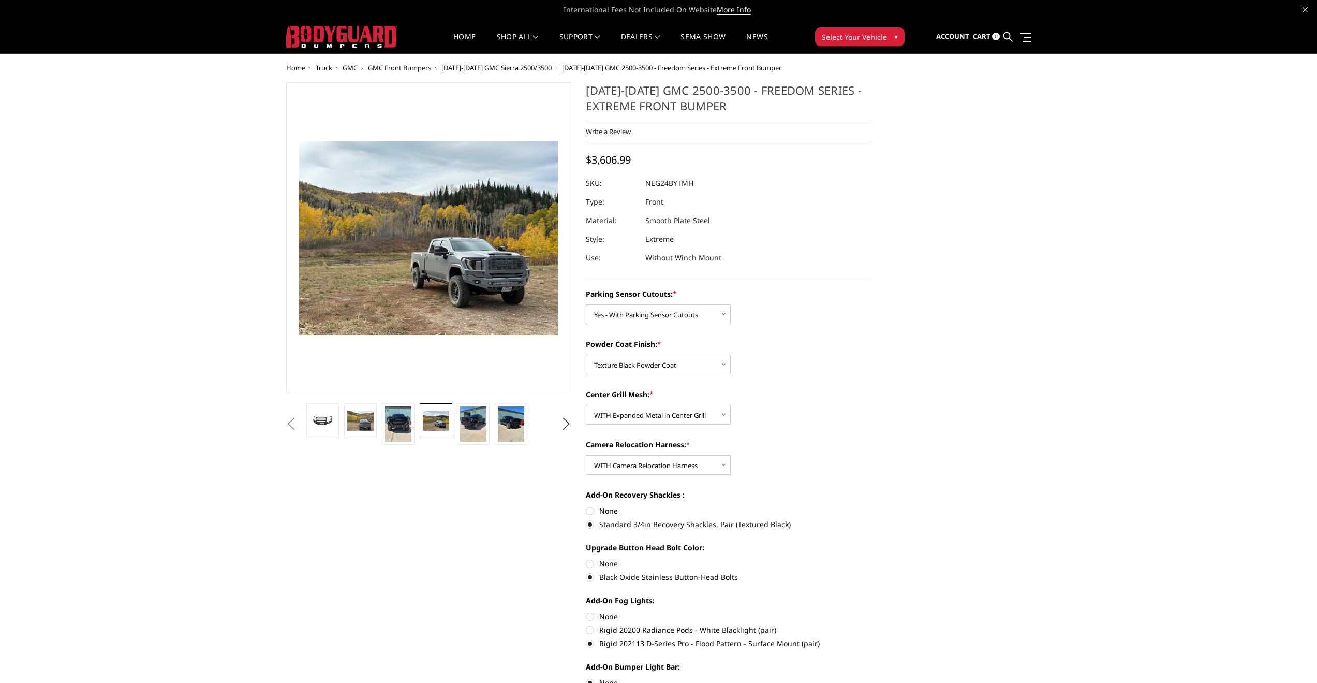
scroll to position [0, 0]
click at [299, 422] on button "Previous" at bounding box center [292, 425] width 16 height 16
click at [299, 421] on button "Previous" at bounding box center [292, 425] width 16 height 16
click at [299, 426] on button "Previous" at bounding box center [292, 425] width 16 height 16
click at [334, 425] on img at bounding box center [326, 421] width 33 height 15
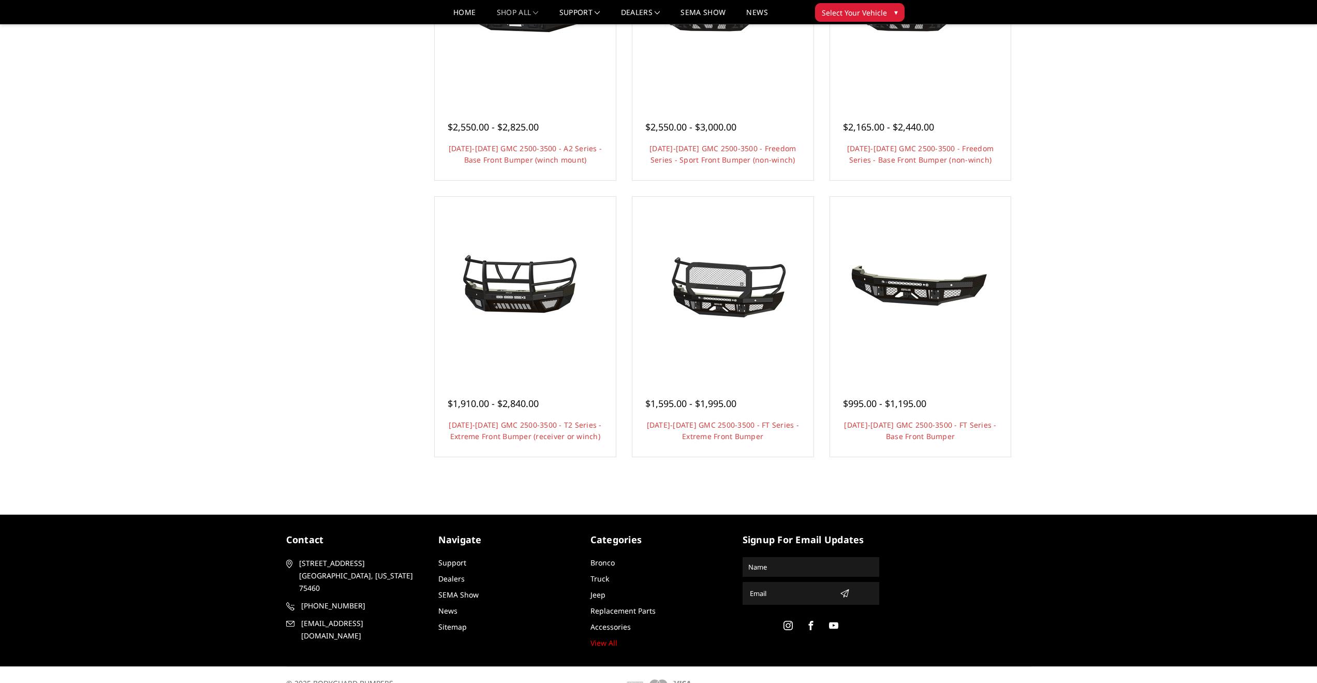
drag, startPoint x: 491, startPoint y: 431, endPoint x: 407, endPoint y: 382, distance: 96.5
click at [404, 414] on div "Categories Bronco [DATE]-[DATE] Bronco Front [DATE]-[DATE] Bronco Rear [DATE]-[…" at bounding box center [659, 28] width 756 height 919
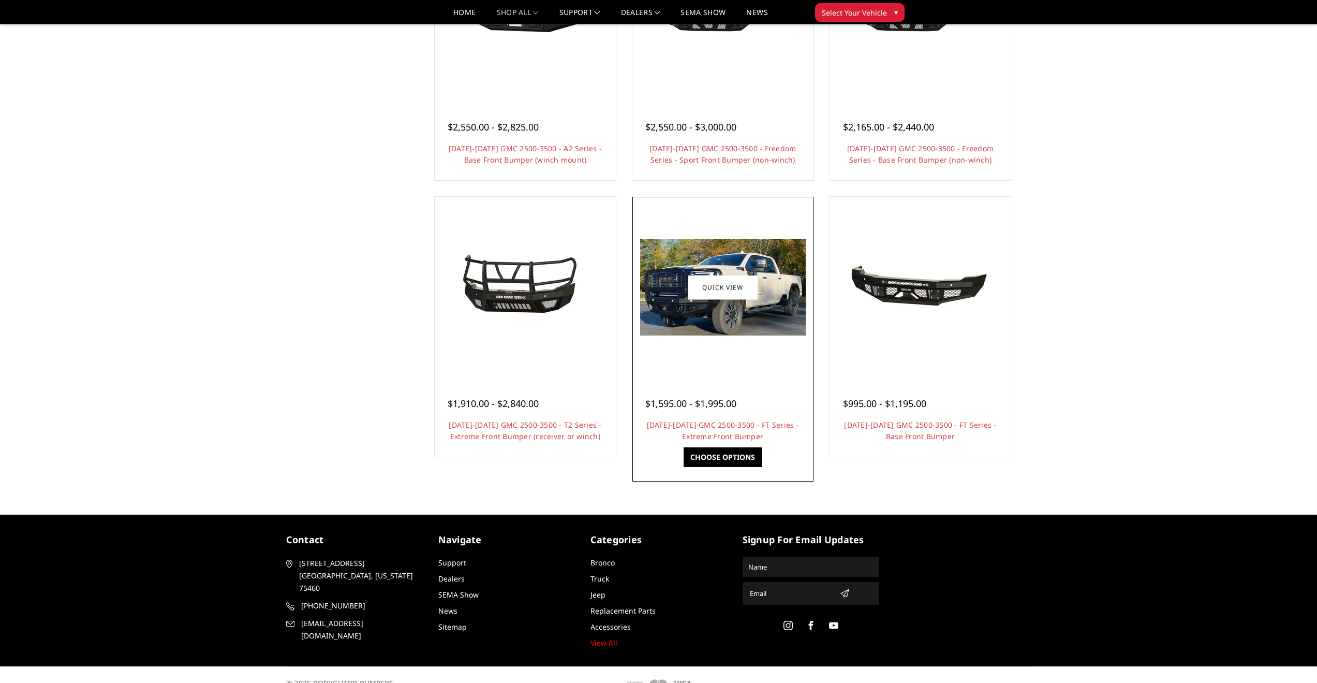
click at [719, 310] on img at bounding box center [723, 287] width 166 height 96
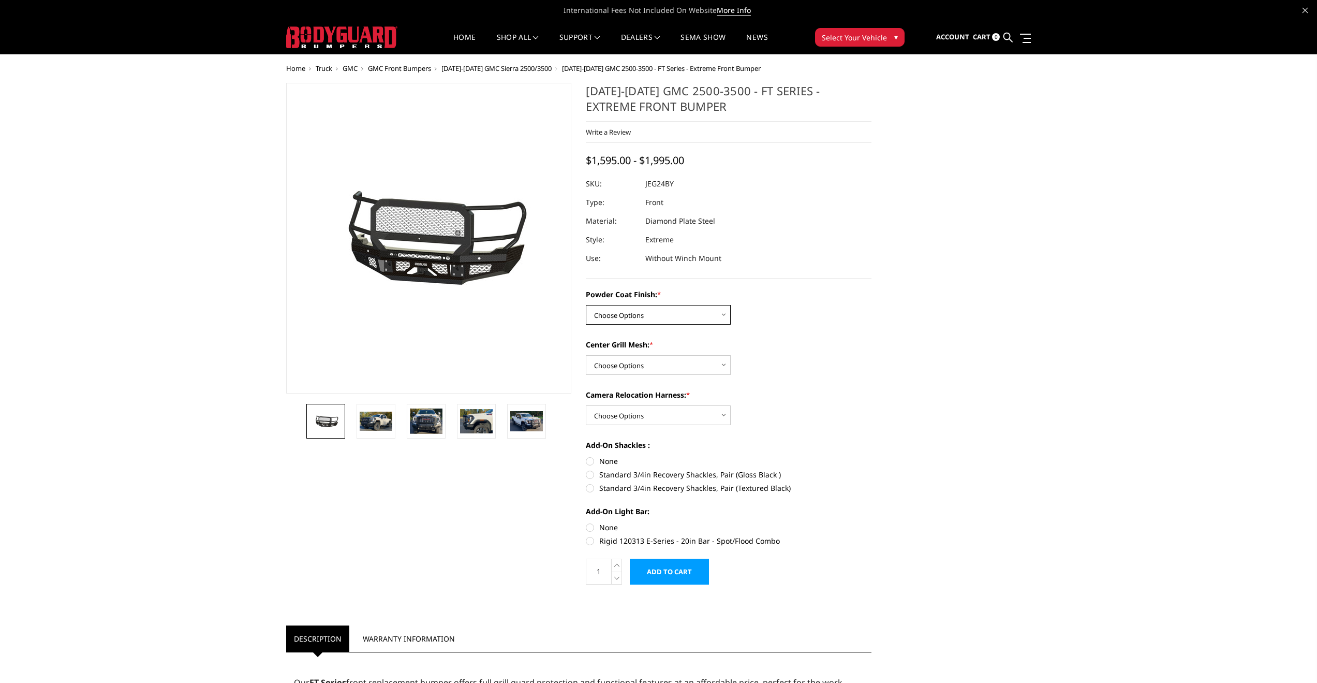
click at [668, 316] on select "Choose Options Bare Metal Gloss Black Powder Coat Textured Black Powder Coat" at bounding box center [658, 315] width 145 height 20
select select "3286"
click at [586, 305] on select "Choose Options Bare Metal Gloss Black Powder Coat Textured Black Powder Coat" at bounding box center [658, 315] width 145 height 20
click at [673, 361] on select "Choose Options WITH Expanded Metal in Center Grill WITHOUT Expanded Metal in Ce…" at bounding box center [658, 365] width 145 height 20
select select "3287"
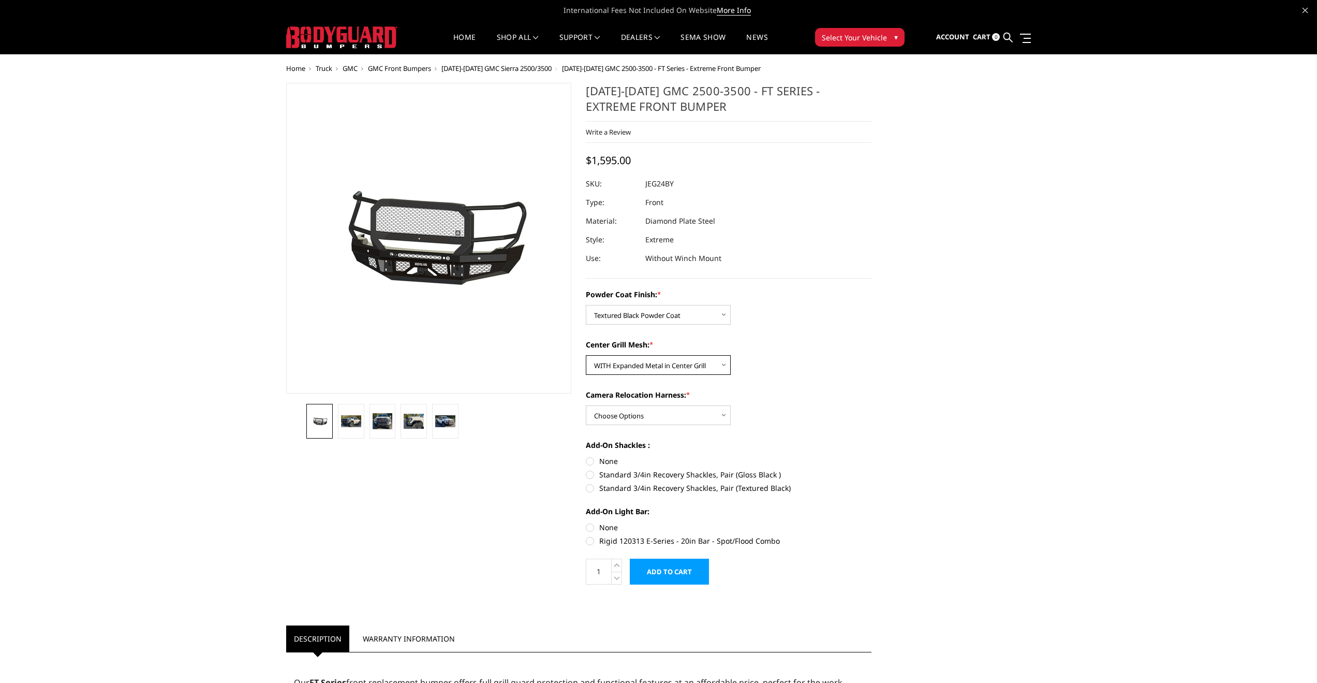
click at [586, 355] on select "Choose Options WITH Expanded Metal in Center Grill WITHOUT Expanded Metal in Ce…" at bounding box center [658, 365] width 145 height 20
click at [657, 420] on select "Choose Options WITH Camera Relocation Harness WITHOUT Camera Relocation Harness" at bounding box center [658, 415] width 145 height 20
select select "3289"
click at [586, 405] on select "Choose Options WITH Camera Relocation Harness WITHOUT Camera Relocation Harness" at bounding box center [658, 415] width 145 height 20
click at [736, 489] on label "Standard 3/4in Recovery Shackles, Pair (Textured Black)" at bounding box center [729, 487] width 286 height 11
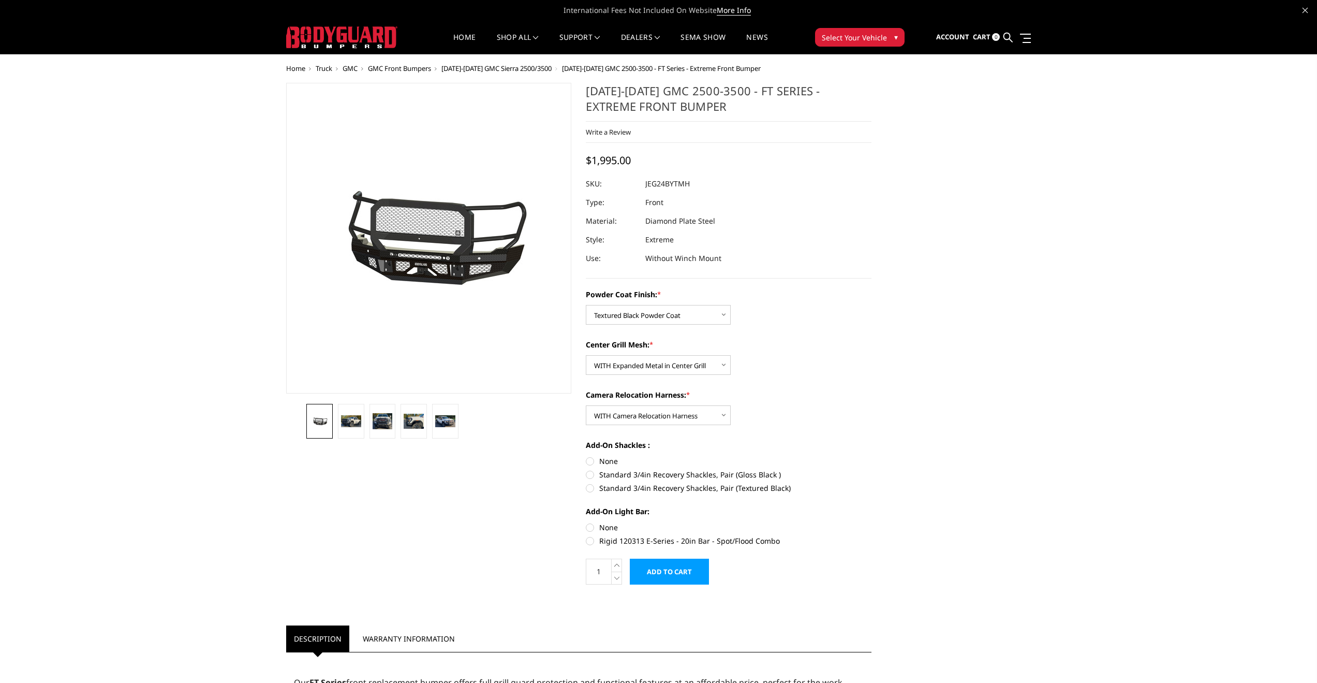
click at [872, 469] on input "Standard 3/4in Recovery Shackles, Pair (Textured Black)" at bounding box center [872, 469] width 1 height 1
radio input "true"
click at [623, 541] on label "Rigid 120313 E-Series - 20in Bar - Spot/Flood Combo" at bounding box center [729, 540] width 286 height 11
click at [872, 522] on input "Rigid 120313 E-Series - 20in Bar - Spot/Flood Combo" at bounding box center [872, 522] width 1 height 1
radio input "true"
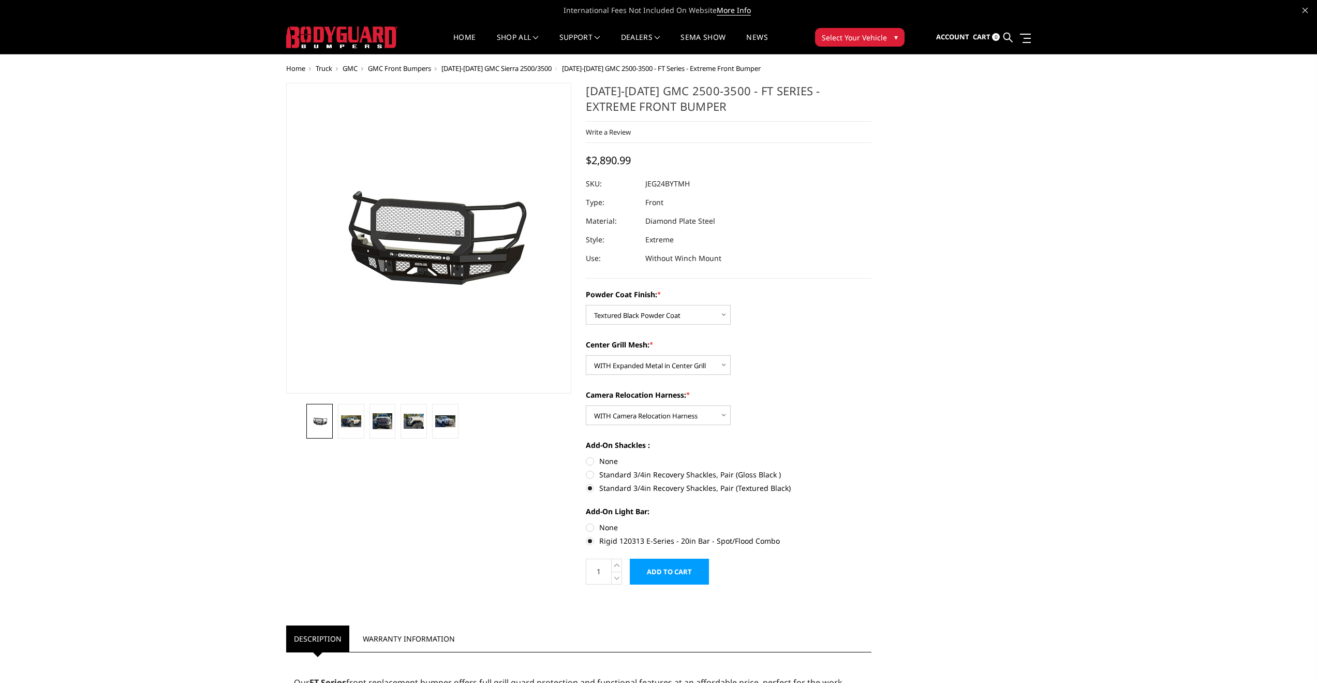
click at [605, 526] on label "None" at bounding box center [729, 527] width 286 height 11
click at [586, 522] on input "None" at bounding box center [586, 522] width 1 height 1
radio input "true"
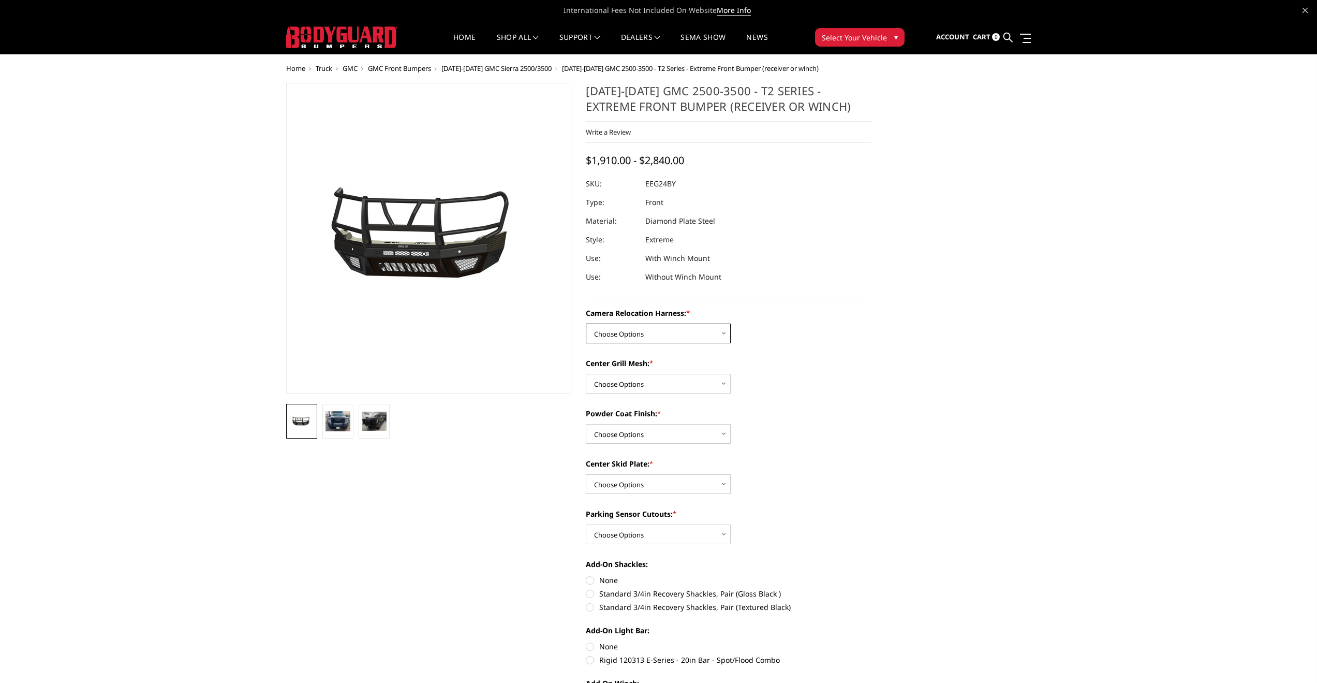
click at [724, 333] on select "Choose Options Without camera harness With camera harness" at bounding box center [658, 333] width 145 height 20
select select "3742"
click at [586, 323] on select "Choose Options Without camera harness With camera harness" at bounding box center [658, 333] width 145 height 20
click at [726, 383] on select "Choose Options Without expanded metal With expanded metal" at bounding box center [658, 384] width 145 height 20
select select "3740"
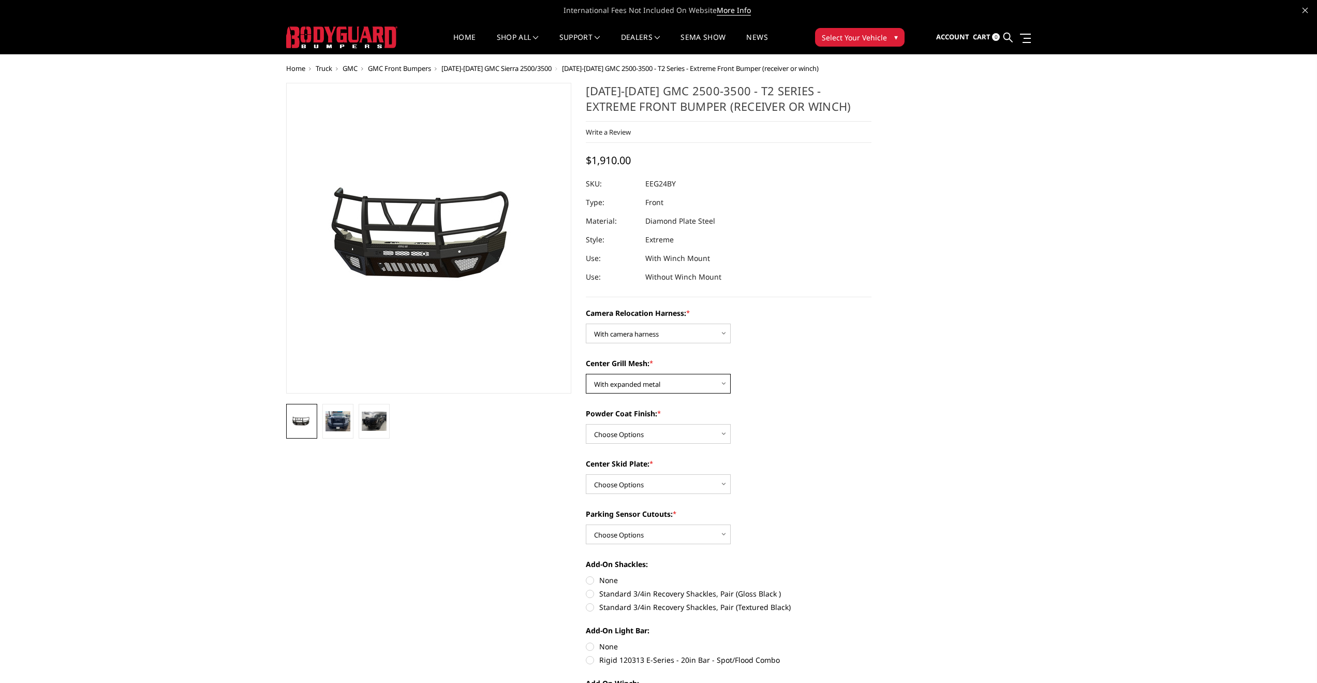
click at [586, 374] on select "Choose Options Without expanded metal With expanded metal" at bounding box center [658, 384] width 145 height 20
click at [724, 434] on select "Choose Options Textured Black Powder Coat Gloss Black Powder Coat Bare Metal" at bounding box center [658, 434] width 145 height 20
select select "3739"
click at [586, 424] on select "Choose Options Textured Black Powder Coat Gloss Black Powder Coat Bare Metal" at bounding box center [658, 434] width 145 height 20
click at [725, 485] on select "Choose Options Winch Mount Skid Plate Standard Skid Plate (included) 2" Receive…" at bounding box center [658, 484] width 145 height 20
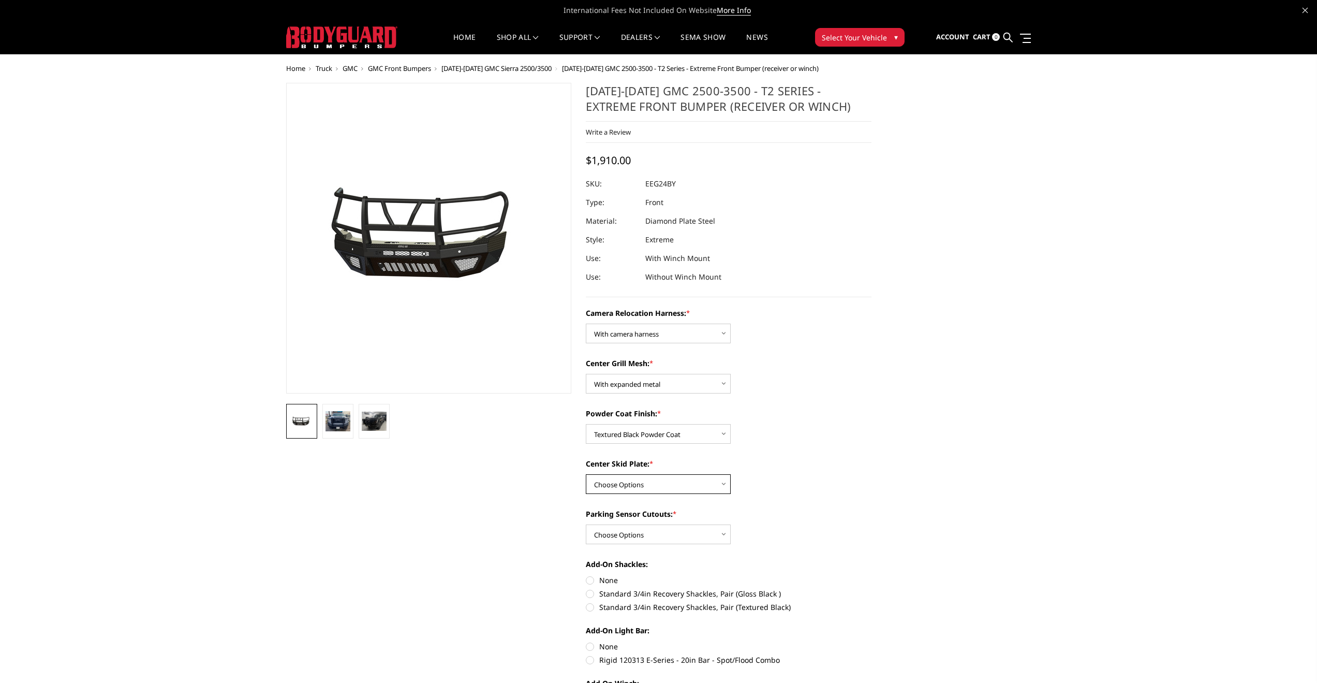
select select "3735"
click at [586, 474] on select "Choose Options Winch Mount Skid Plate Standard Skid Plate (included) 2" Receive…" at bounding box center [658, 484] width 145 height 20
click at [723, 537] on select "Choose Options Yes - With Parking Sensor Cutouts" at bounding box center [658, 534] width 145 height 20
select select "3733"
click at [586, 524] on select "Choose Options Yes - With Parking Sensor Cutouts" at bounding box center [658, 534] width 145 height 20
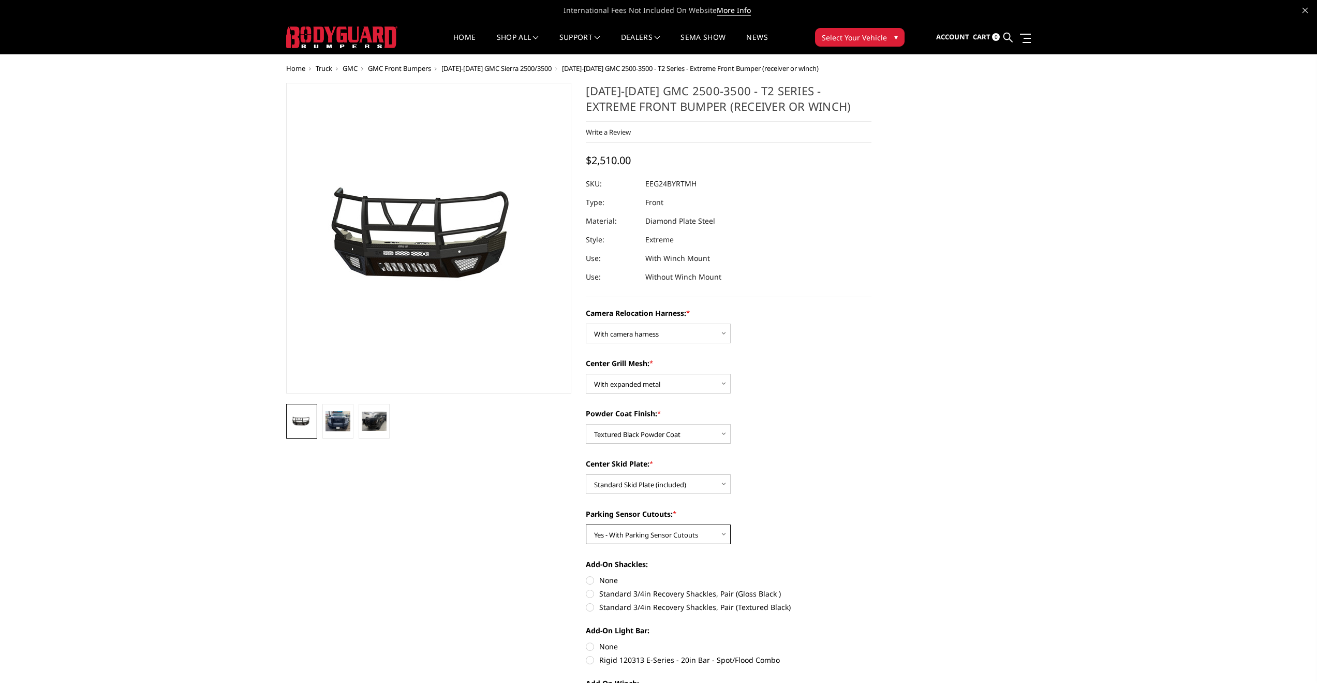
scroll to position [242, 0]
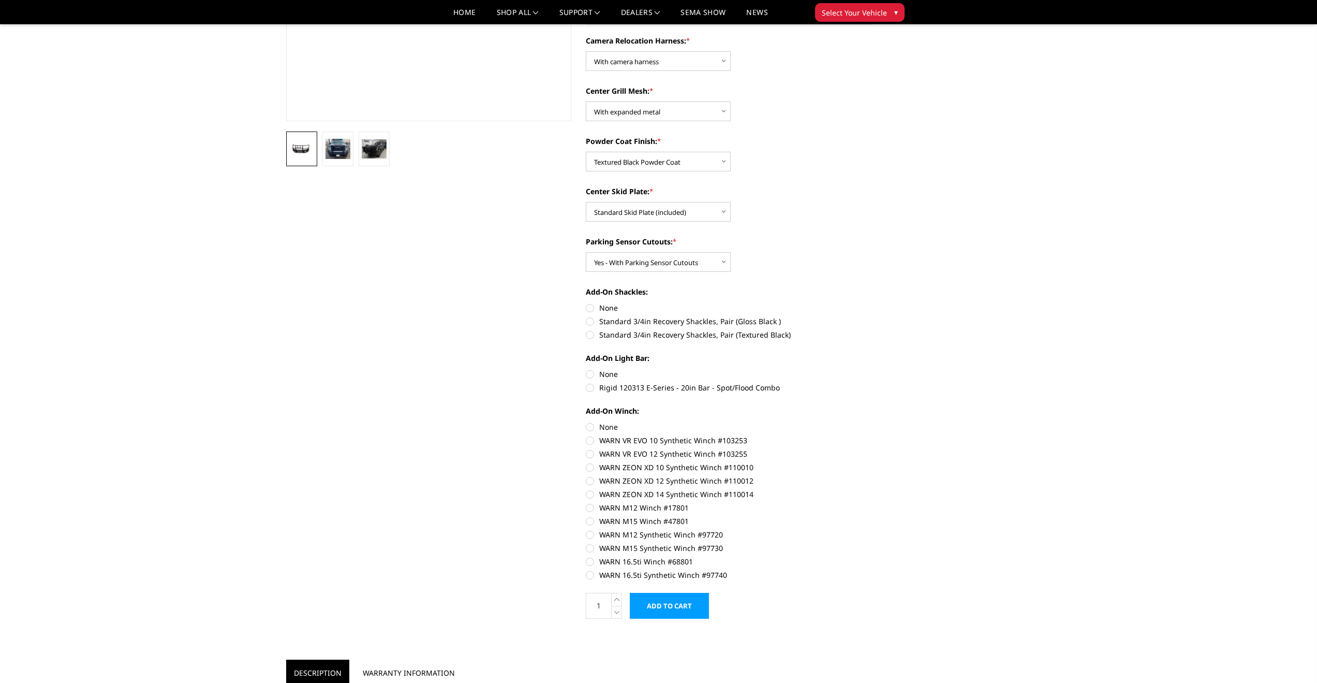
click at [731, 333] on label "Standard 3/4in Recovery Shackles, Pair (Textured Black)" at bounding box center [729, 334] width 286 height 11
click at [872, 316] on input "Standard 3/4in Recovery Shackles, Pair (Textured Black)" at bounding box center [872, 316] width 1 height 1
radio input "true"
click at [632, 387] on label "Rigid 120313 E-Series - 20in Bar - Spot/Flood Combo" at bounding box center [729, 387] width 286 height 11
click at [872, 369] on input "Rigid 120313 E-Series - 20in Bar - Spot/Flood Combo" at bounding box center [872, 369] width 1 height 1
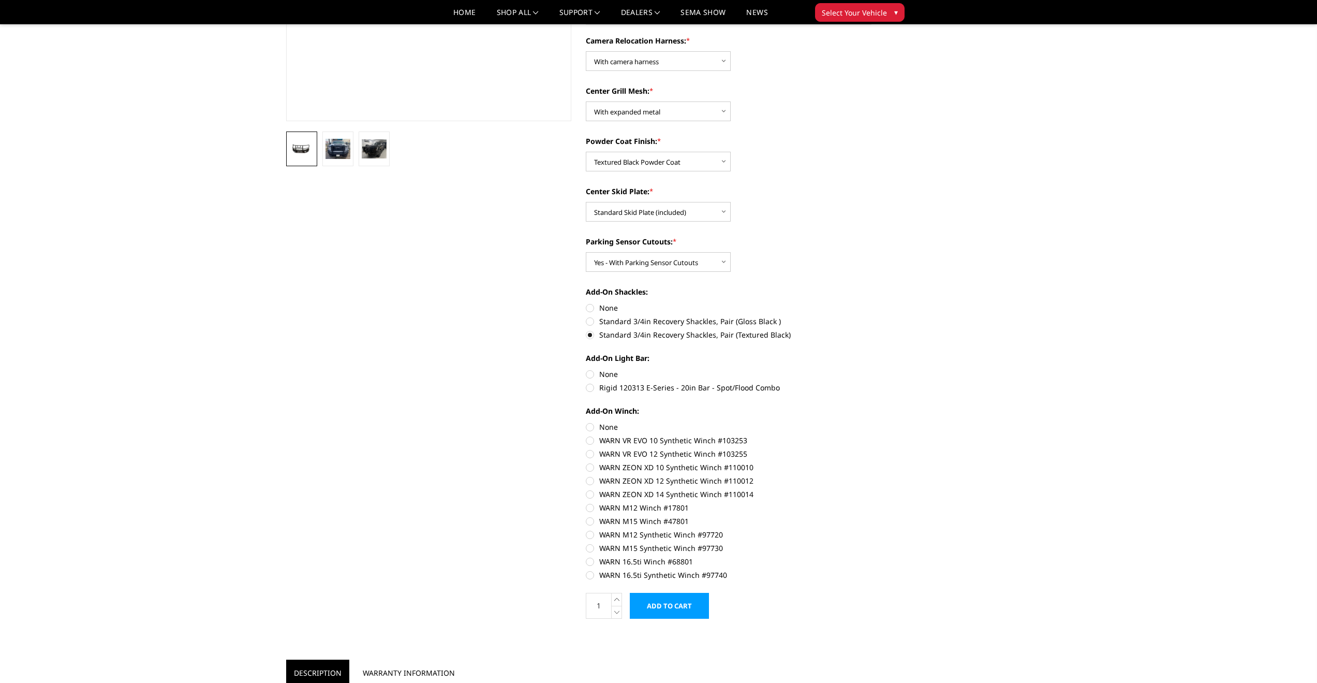
radio input "true"
click at [607, 377] on label "None" at bounding box center [729, 374] width 286 height 11
click at [586, 369] on input "None" at bounding box center [586, 369] width 1 height 1
radio input "true"
click at [588, 425] on label "None" at bounding box center [729, 426] width 286 height 11
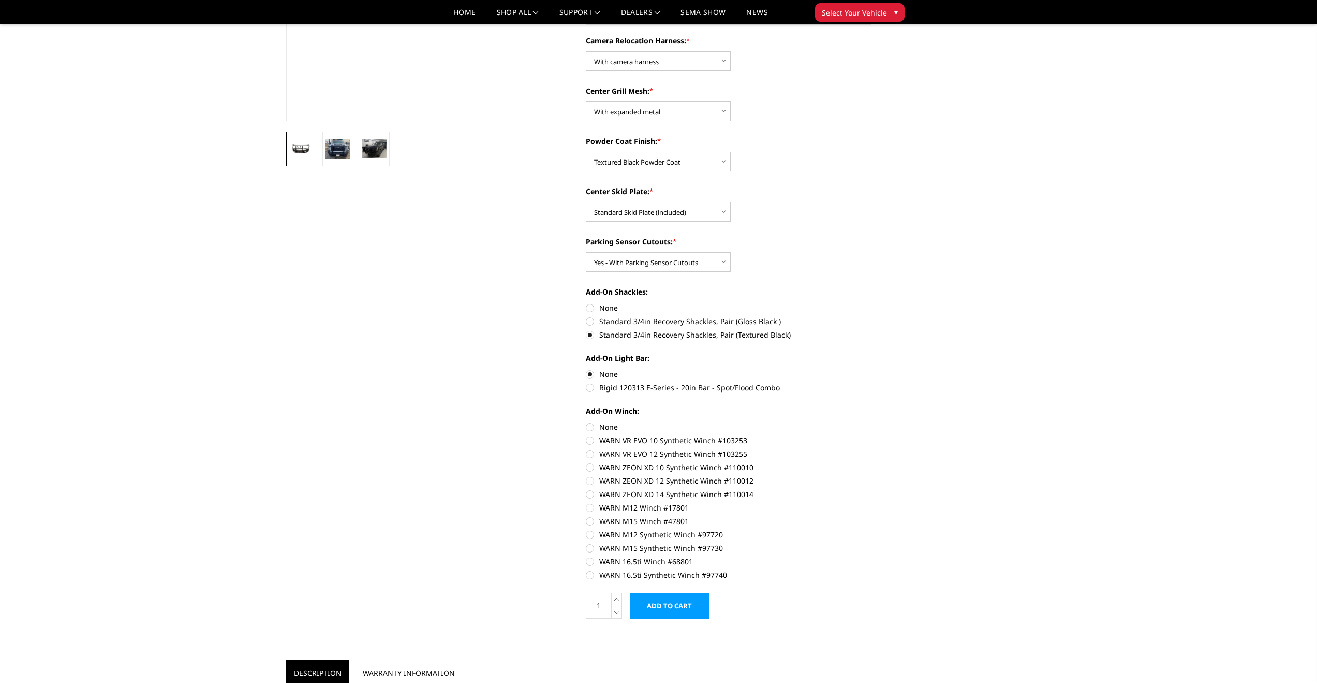
click at [586, 422] on input "None" at bounding box center [586, 421] width 1 height 1
radio input "true"
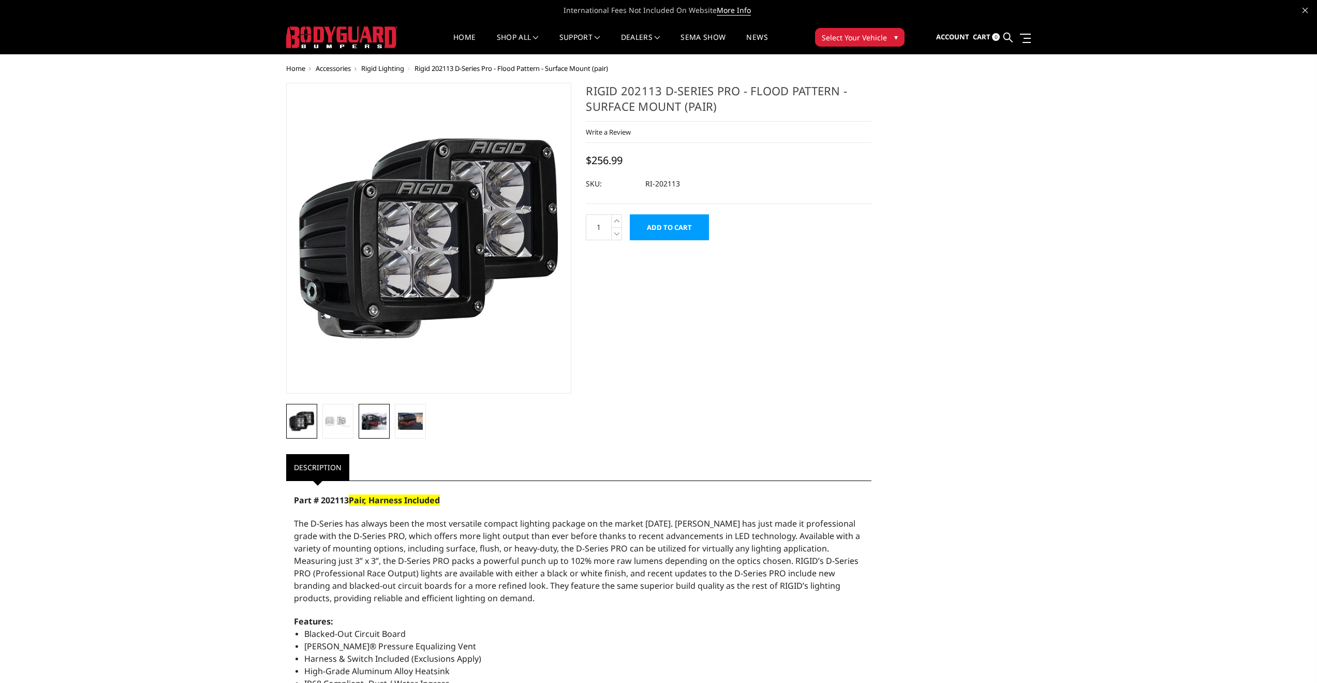
click at [371, 428] on img at bounding box center [374, 421] width 25 height 17
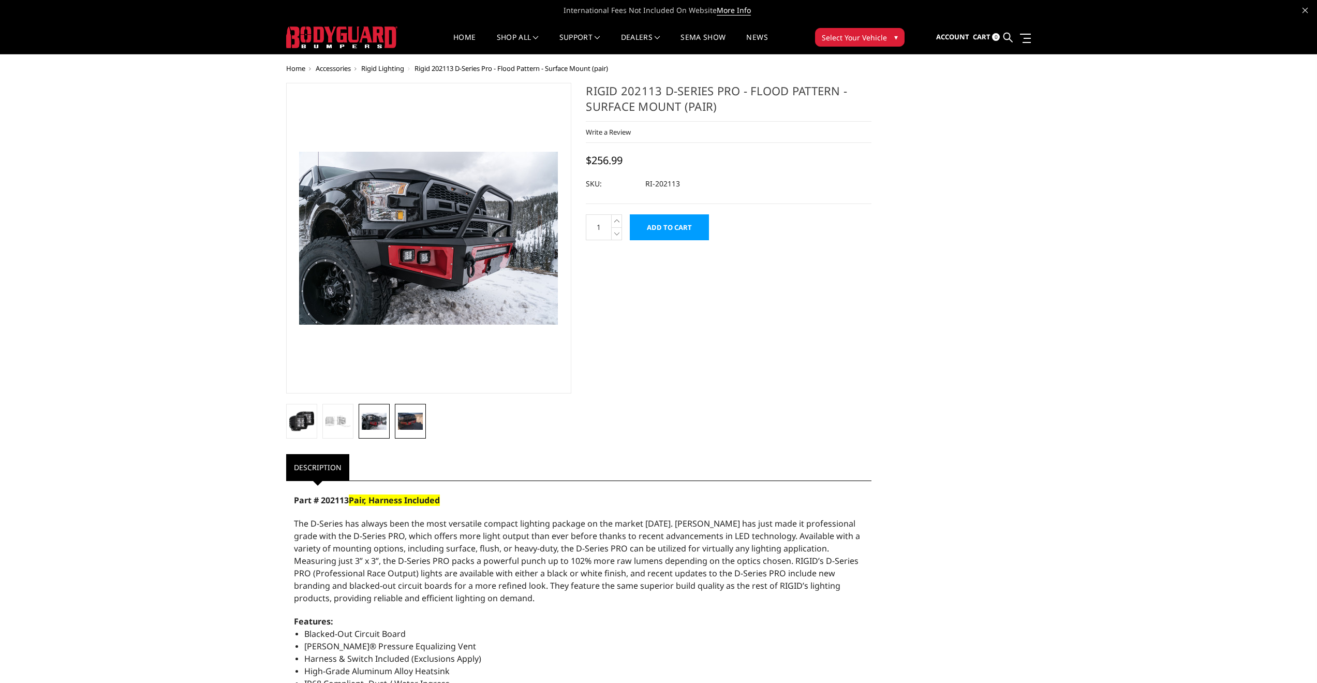
click at [411, 416] on img at bounding box center [410, 421] width 25 height 17
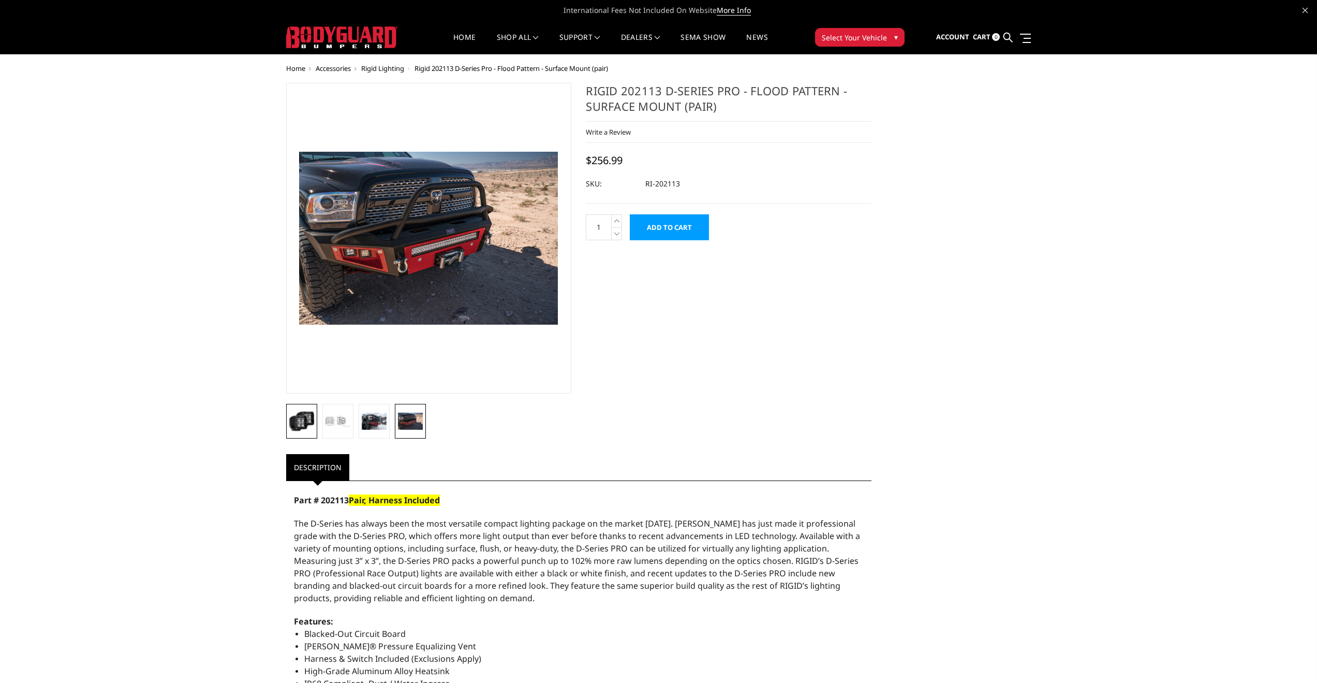
click at [289, 422] on img at bounding box center [301, 420] width 25 height 25
